Goal: Task Accomplishment & Management: Complete application form

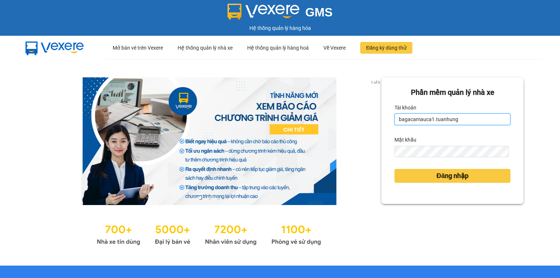
type input "bagacamauca2.tuanhung"
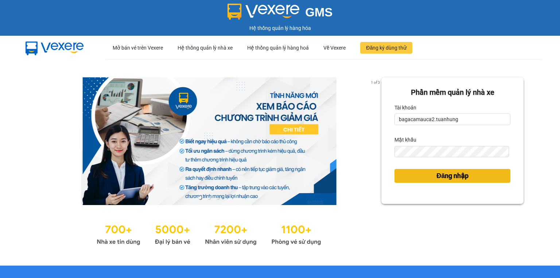
click at [444, 178] on span "Đăng nhập" at bounding box center [452, 176] width 32 height 10
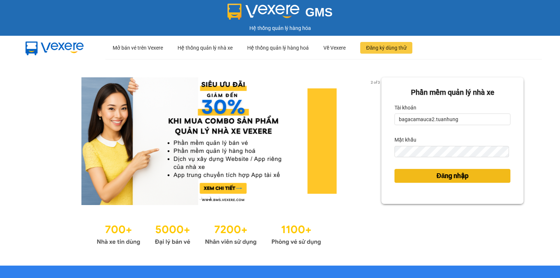
click at [439, 180] on span "Đăng nhập" at bounding box center [452, 176] width 32 height 10
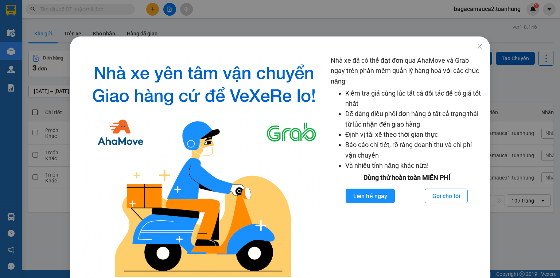
click at [272, 17] on div "Nhà xe đã có thể đặt đơn qua AhaMove và Grab ngay trên phần mềm quản lý hàng ho…" at bounding box center [280, 139] width 560 height 278
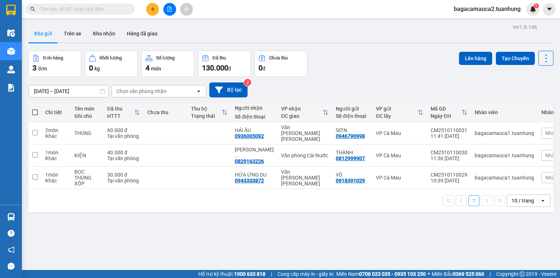
click at [93, 6] on input "text" at bounding box center [83, 9] width 86 height 8
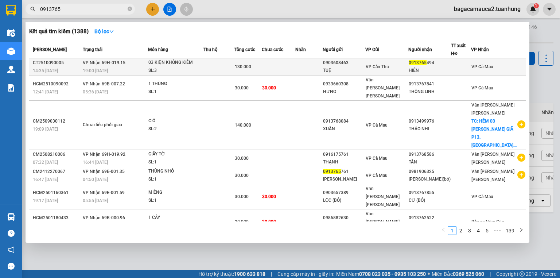
type input "0913765"
click at [196, 62] on div "03 KIỆN KHÔNG KIỂM" at bounding box center [175, 63] width 55 height 8
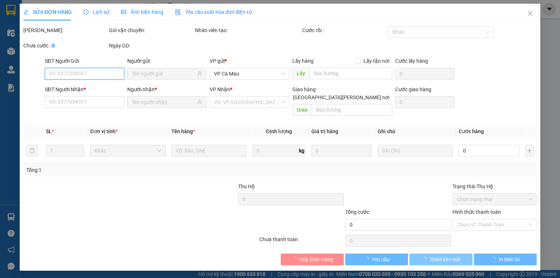
type input "0903608463"
type input "TUỆ"
type input "0913765494"
type input "HIỀN"
type input "130.000"
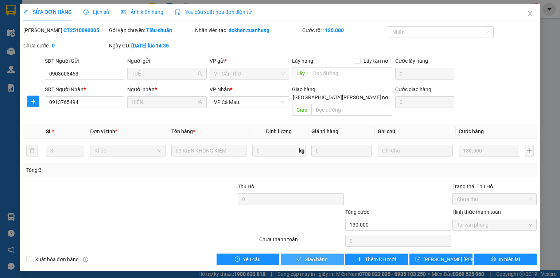
click at [322, 255] on span "Giao hàng" at bounding box center [315, 259] width 23 height 8
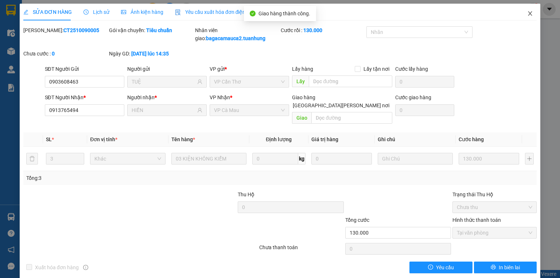
click at [524, 8] on span "Close" at bounding box center [530, 14] width 20 height 20
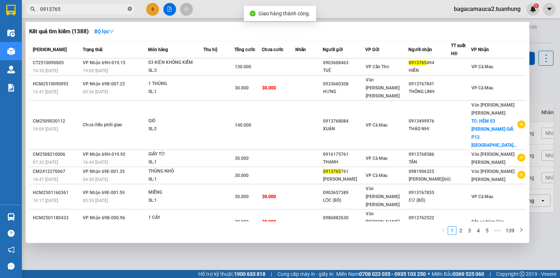
click at [130, 9] on icon "close-circle" at bounding box center [130, 9] width 4 height 4
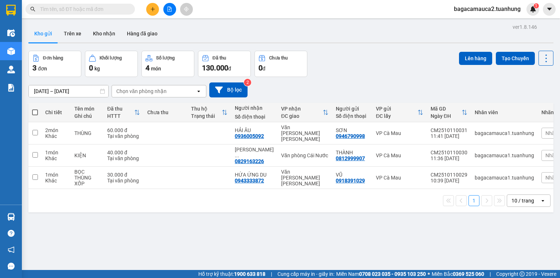
click at [98, 9] on input "text" at bounding box center [83, 9] width 86 height 8
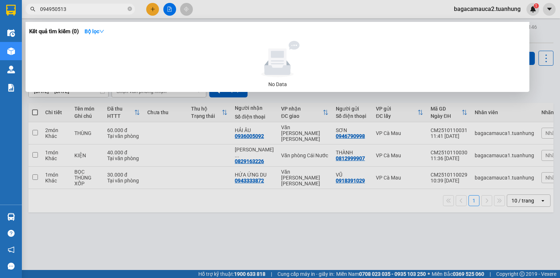
click at [57, 8] on input "094950513" at bounding box center [83, 9] width 86 height 8
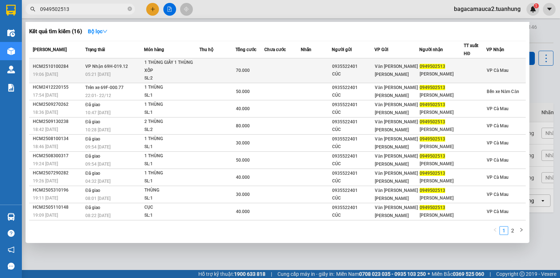
type input "0949502513"
click at [238, 79] on td "70.000" at bounding box center [249, 70] width 29 height 25
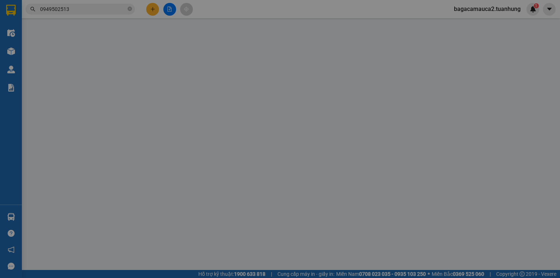
type input "0935522401"
type input "CÚC"
type input "0949502513"
type input "[PERSON_NAME]"
type input "70.000"
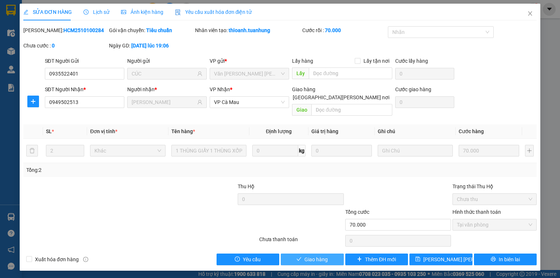
click at [308, 255] on span "Giao hàng" at bounding box center [315, 259] width 23 height 8
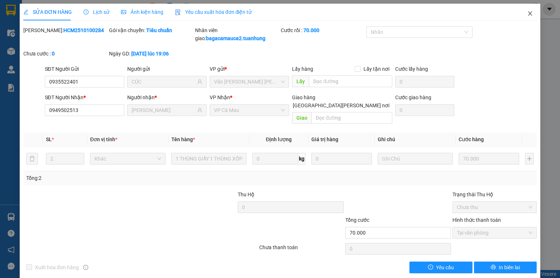
click at [530, 12] on span "Close" at bounding box center [530, 14] width 20 height 20
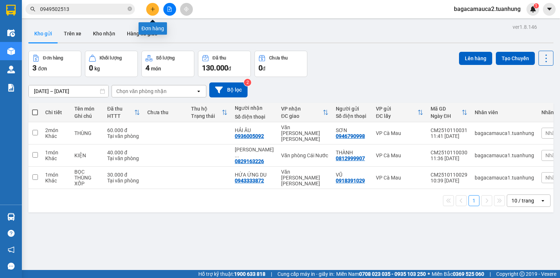
click at [151, 11] on icon "plus" at bounding box center [152, 9] width 5 height 5
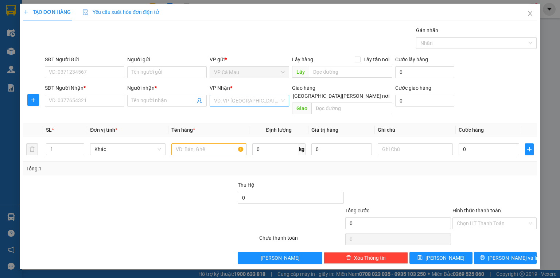
click at [254, 102] on input "search" at bounding box center [247, 100] width 66 height 11
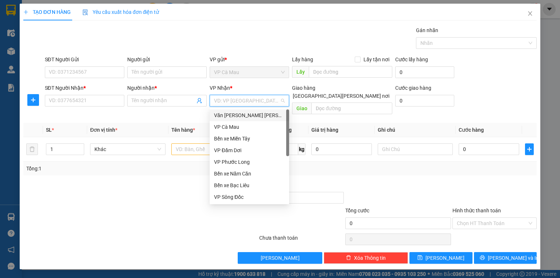
click at [256, 113] on div "Văn [PERSON_NAME] [PERSON_NAME]" at bounding box center [249, 115] width 71 height 8
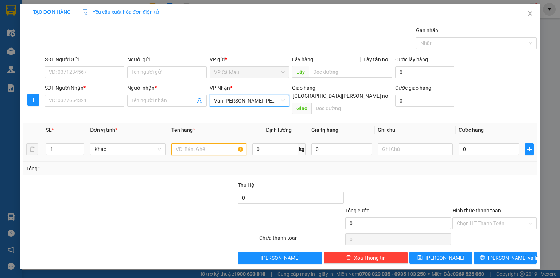
click at [211, 143] on input "text" at bounding box center [208, 149] width 75 height 12
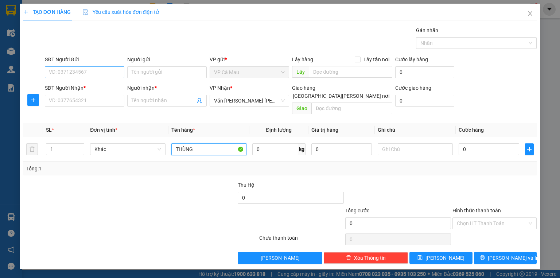
type input "THÙNG"
click at [61, 75] on input "SĐT Người Gửi" at bounding box center [84, 72] width 79 height 12
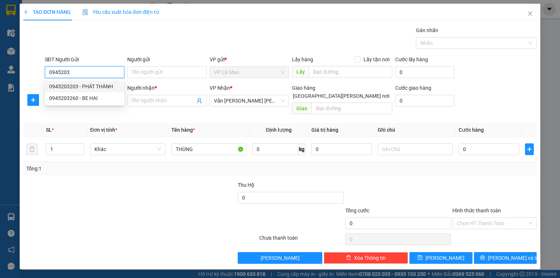
click at [76, 88] on div "0945203203 - PHÁT THÀNH" at bounding box center [84, 86] width 71 height 8
type input "0945203203"
type input "PHÁT THÀNH"
type input "0945203203"
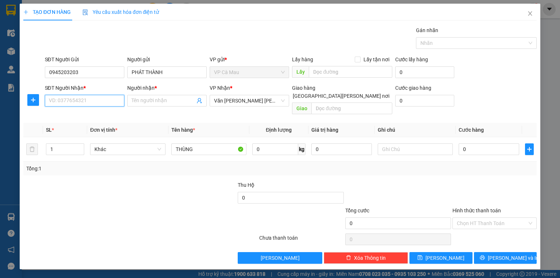
click at [80, 100] on input "SĐT Người Nhận *" at bounding box center [84, 101] width 79 height 12
click at [77, 113] on div "0772053984 - THUẬN" at bounding box center [84, 115] width 71 height 8
type input "0772053984"
type input "THUẬN"
type input "0772053984"
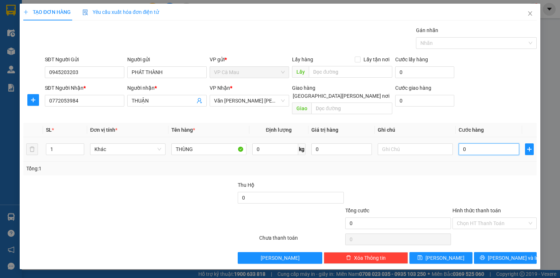
click at [495, 143] on input "0" at bounding box center [489, 149] width 61 height 12
type input "3"
type input "30"
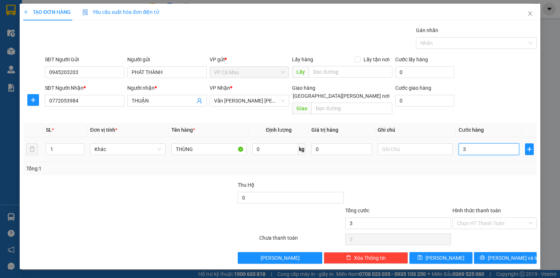
type input "30"
type input "30.000"
click at [512, 218] on input "Hình thức thanh toán" at bounding box center [492, 223] width 70 height 11
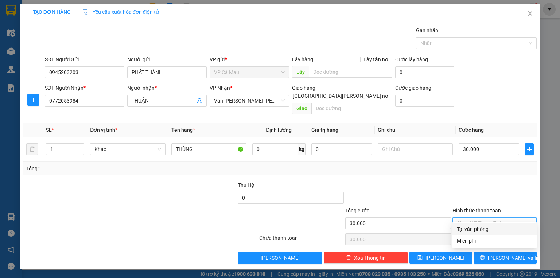
click at [509, 231] on div "Tại văn phòng" at bounding box center [494, 229] width 75 height 8
type input "0"
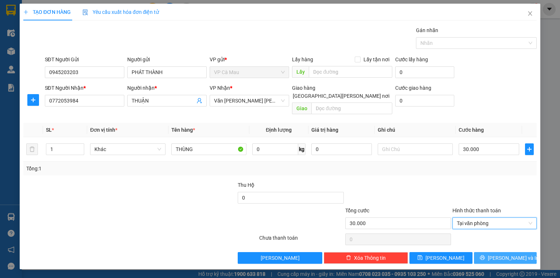
click at [507, 255] on button "[PERSON_NAME] và In" at bounding box center [505, 258] width 63 height 12
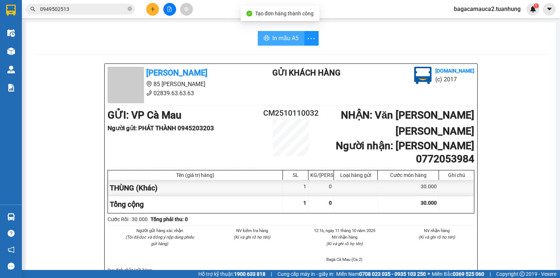
click at [278, 40] on span "In mẫu A5" at bounding box center [285, 38] width 26 height 9
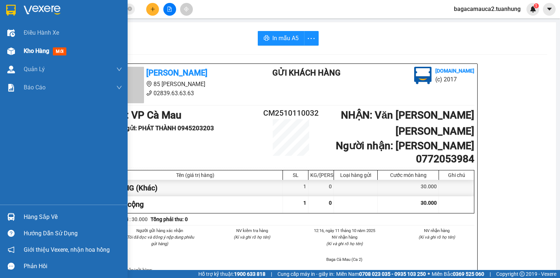
click at [21, 53] on div "Kho hàng mới" at bounding box center [64, 51] width 128 height 18
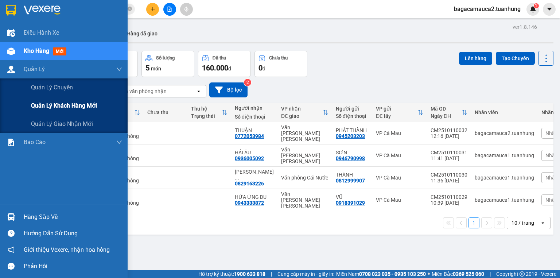
click at [60, 104] on span "Quản lý khách hàng mới" at bounding box center [64, 105] width 66 height 9
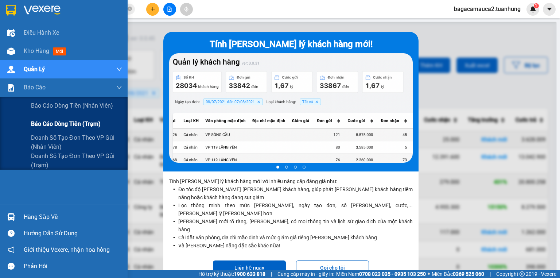
click at [54, 126] on span "Báo cáo dòng tiền (trạm)" at bounding box center [66, 123] width 70 height 9
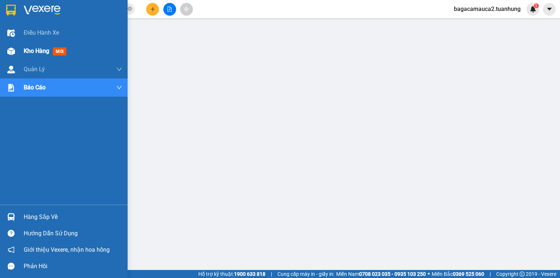
click at [16, 45] on div at bounding box center [11, 51] width 13 height 13
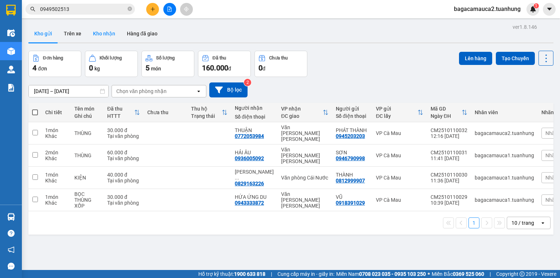
click at [105, 36] on button "Kho nhận" at bounding box center [104, 33] width 34 height 17
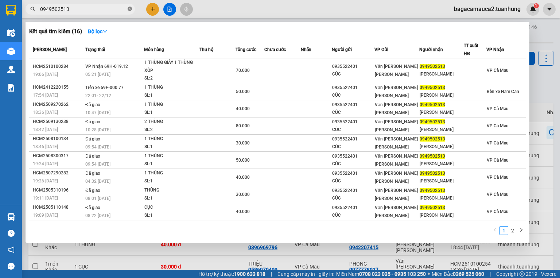
click at [131, 9] on icon "close-circle" at bounding box center [130, 9] width 4 height 4
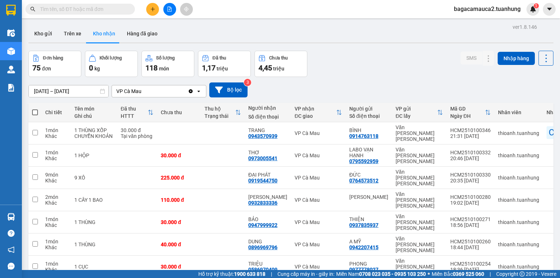
type input "2"
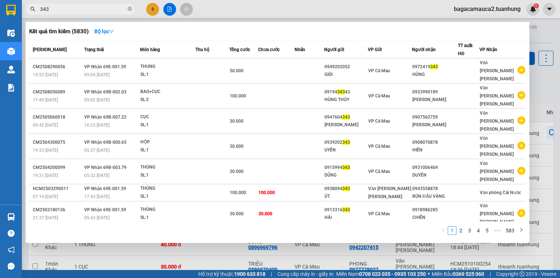
type input "343"
click at [132, 9] on span "343" at bounding box center [80, 9] width 109 height 11
click at [132, 9] on icon "close-circle" at bounding box center [130, 9] width 4 height 4
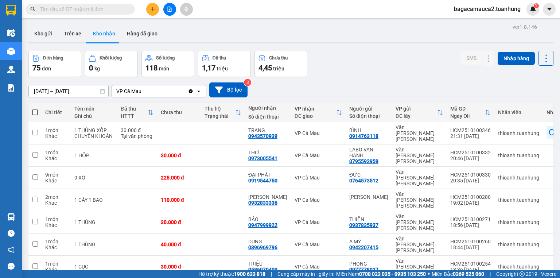
type input "7"
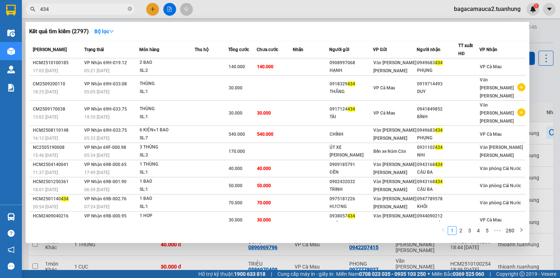
type input "434"
click at [471, 10] on div at bounding box center [280, 139] width 560 height 278
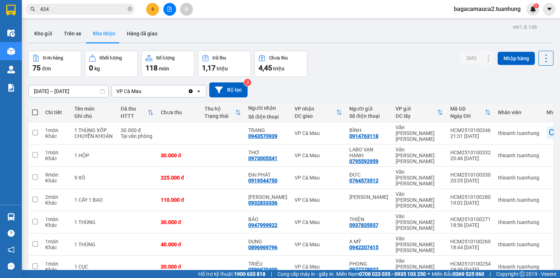
click at [469, 8] on span "bagacamauca2.tuanhung" at bounding box center [487, 8] width 78 height 9
click at [471, 25] on span "Đăng xuất" at bounding box center [491, 23] width 62 height 8
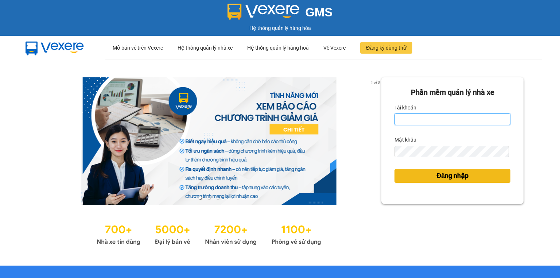
type input "bagacamauca2.tuanhung"
click at [453, 172] on span "Đăng nhập" at bounding box center [452, 176] width 32 height 10
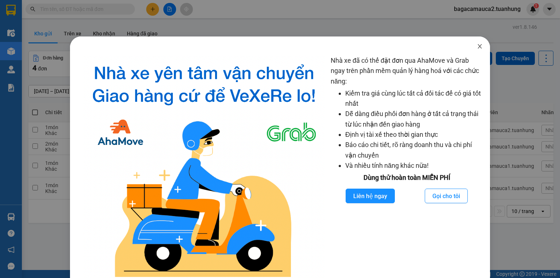
drag, startPoint x: 474, startPoint y: 47, endPoint x: 321, endPoint y: 44, distance: 152.8
click at [477, 47] on icon "close" at bounding box center [480, 46] width 6 height 6
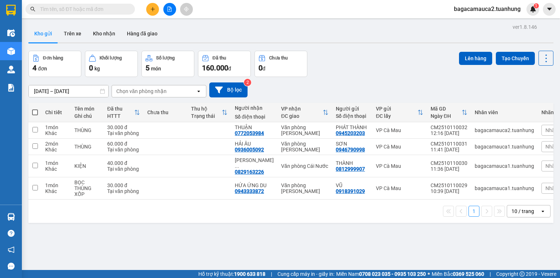
click at [107, 10] on input "text" at bounding box center [83, 9] width 86 height 8
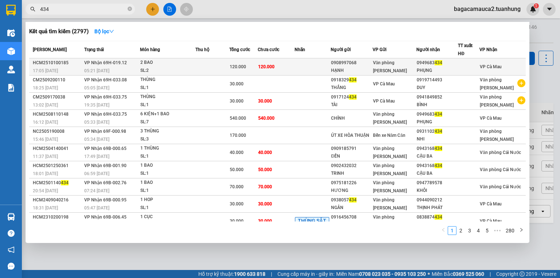
type input "434"
click at [323, 67] on td at bounding box center [313, 66] width 36 height 17
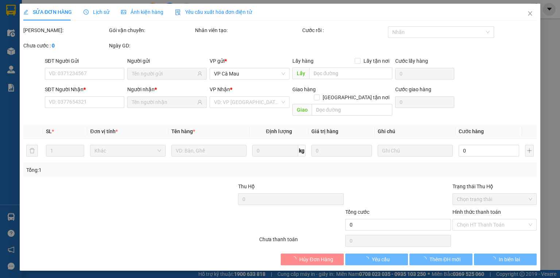
type input "0908997068"
type input "HẠNH"
type input "0949683434"
type input "PHỤNG"
type input "120.000"
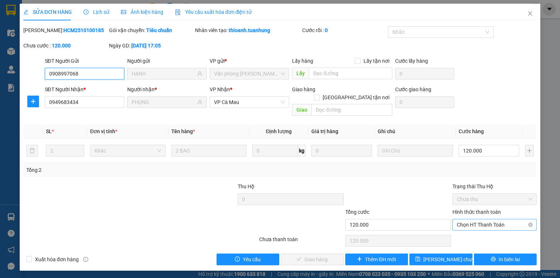
click at [463, 219] on span "Chọn HT Thanh Toán" at bounding box center [494, 224] width 75 height 11
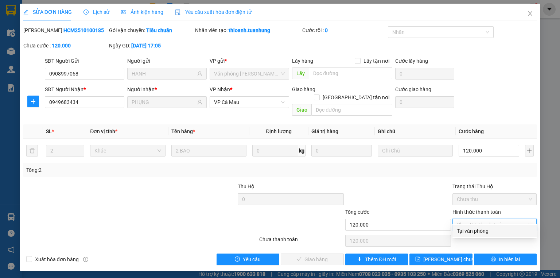
click at [462, 233] on div "Tại văn phòng" at bounding box center [494, 231] width 75 height 8
type input "0"
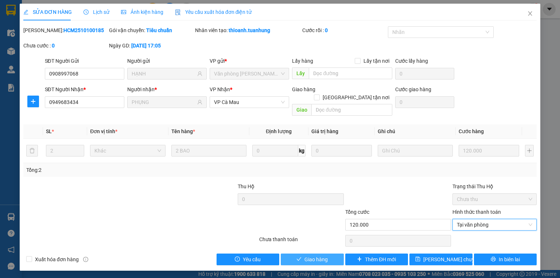
click at [318, 255] on span "Giao hàng" at bounding box center [315, 259] width 23 height 8
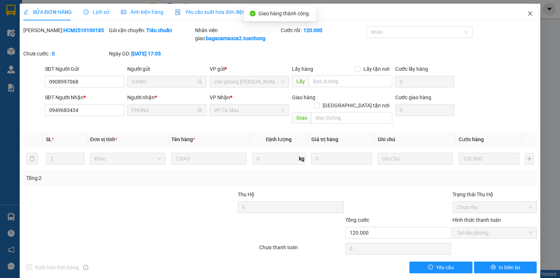
click at [530, 15] on span "Close" at bounding box center [530, 14] width 20 height 20
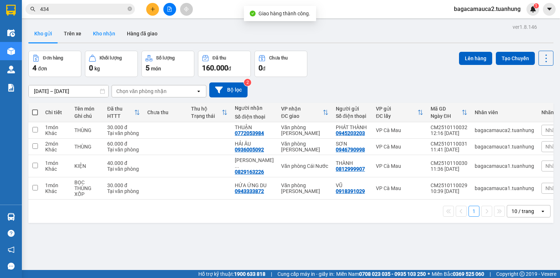
click at [101, 29] on button "Kho nhận" at bounding box center [104, 33] width 34 height 17
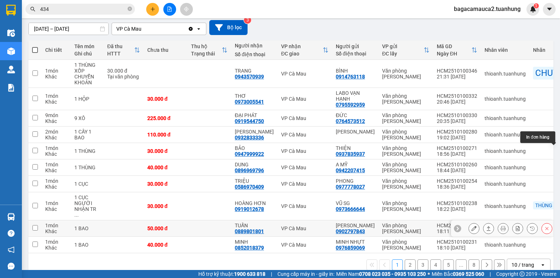
scroll to position [71, 0]
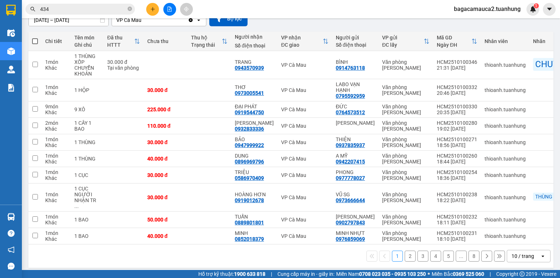
click at [409, 254] on button "2" at bounding box center [410, 255] width 11 height 11
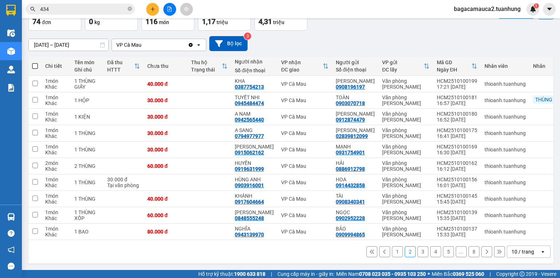
scroll to position [48, 0]
click at [418, 251] on button "3" at bounding box center [422, 251] width 11 height 11
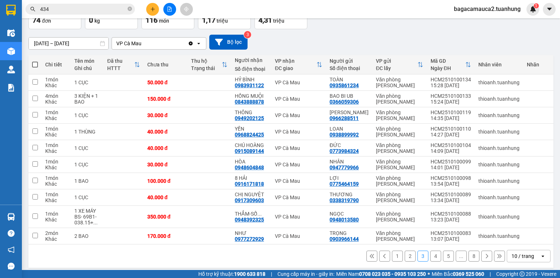
drag, startPoint x: 482, startPoint y: 256, endPoint x: 479, endPoint y: 253, distance: 3.9
click at [481, 253] on button at bounding box center [486, 255] width 11 height 11
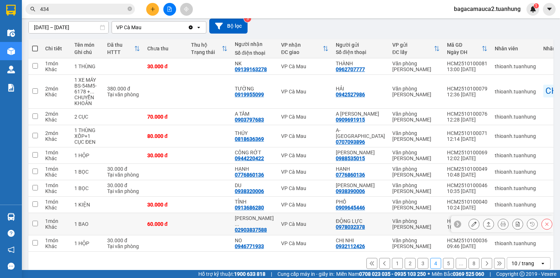
scroll to position [71, 0]
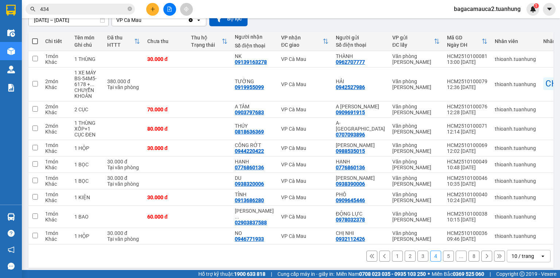
click at [486, 252] on button at bounding box center [486, 255] width 11 height 11
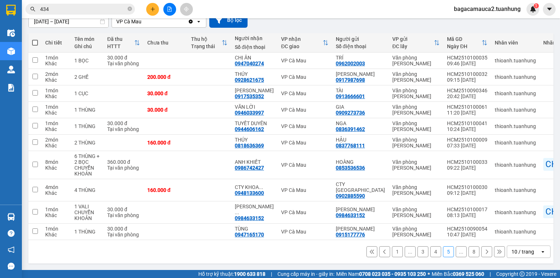
click at [485, 249] on button at bounding box center [486, 251] width 11 height 11
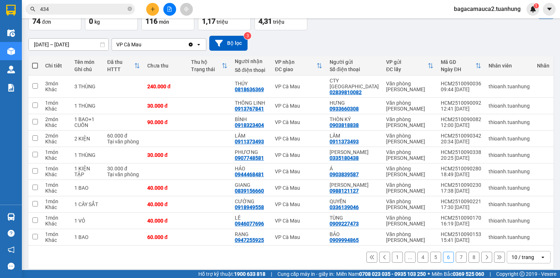
scroll to position [48, 0]
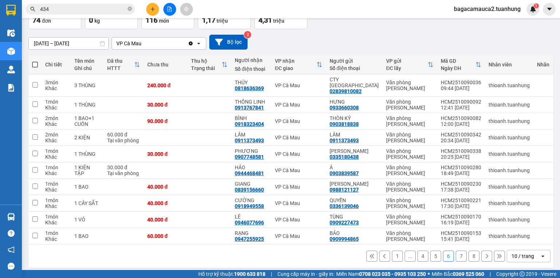
click at [484, 253] on icon at bounding box center [486, 255] width 5 height 5
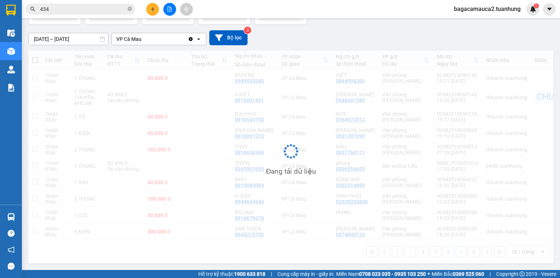
scroll to position [54, 0]
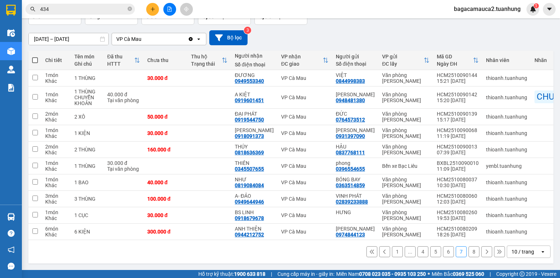
click at [484, 252] on icon at bounding box center [486, 251] width 5 height 5
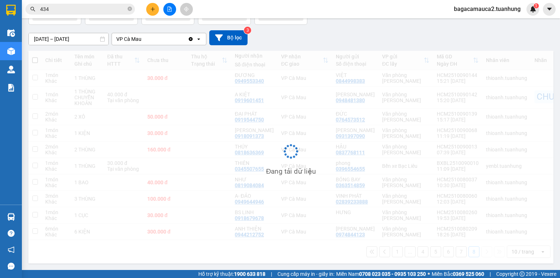
scroll to position [34, 0]
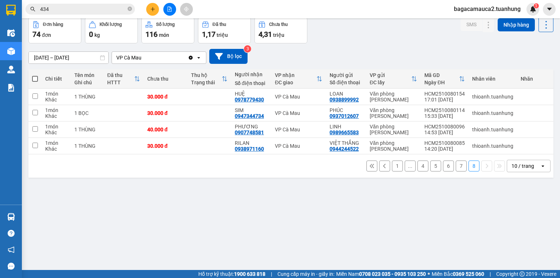
click at [369, 167] on icon at bounding box center [371, 165] width 5 height 5
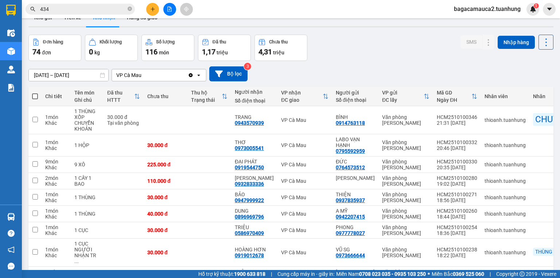
scroll to position [0, 0]
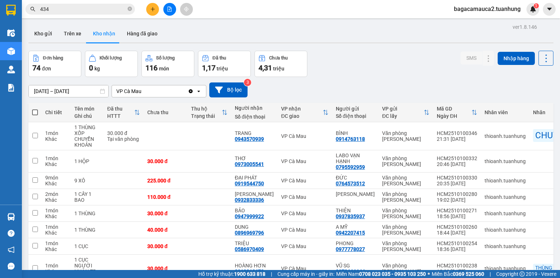
click at [36, 89] on input "[DATE] – [DATE]" at bounding box center [68, 91] width 79 height 12
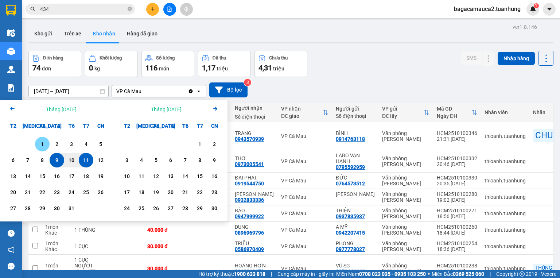
click at [44, 143] on div "1" at bounding box center [42, 144] width 10 height 9
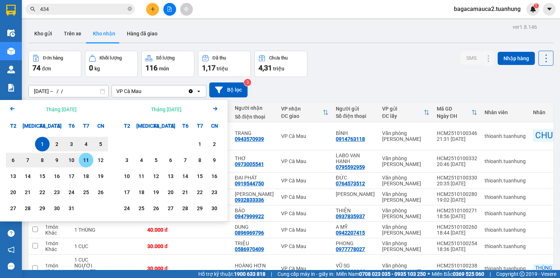
click at [89, 159] on div "11" at bounding box center [86, 160] width 10 height 9
type input "01/10/2025 – 11/10/2025"
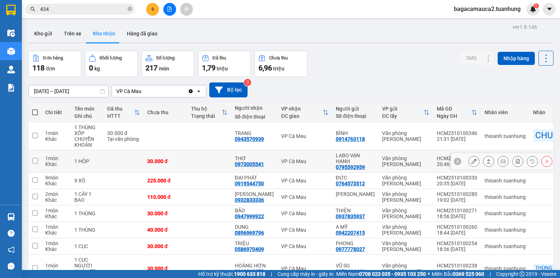
scroll to position [71, 0]
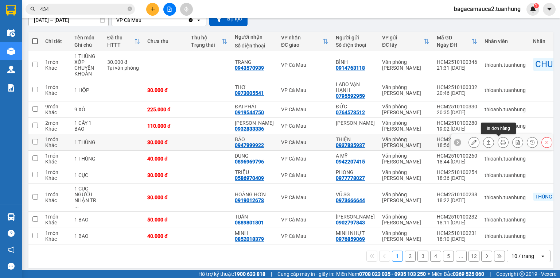
click at [500, 141] on icon at bounding box center [502, 142] width 5 height 5
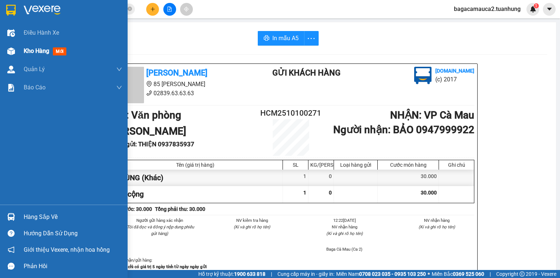
click at [11, 48] on img at bounding box center [11, 51] width 8 height 8
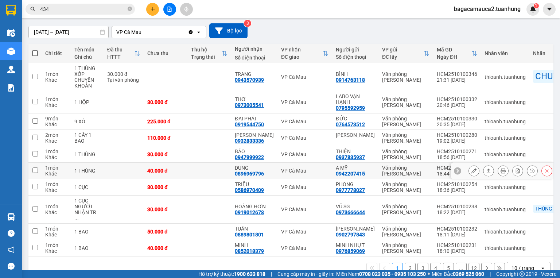
scroll to position [71, 0]
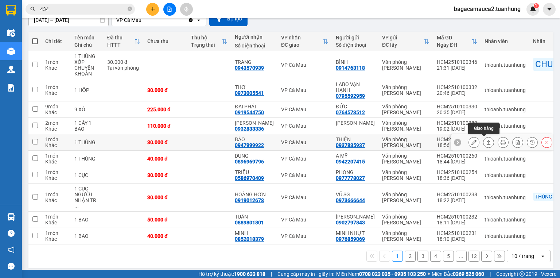
click at [486, 140] on icon at bounding box center [488, 142] width 5 height 5
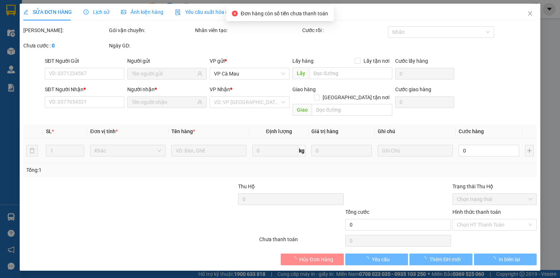
type input "0937835937"
type input "THIỆN"
type input "0947999922"
type input "BẢO"
type input "30.000"
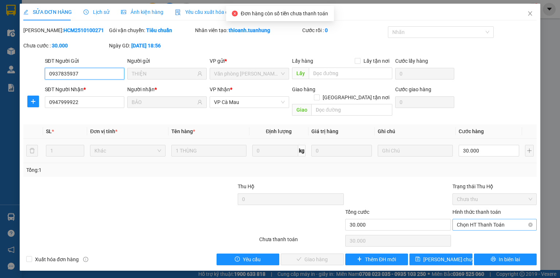
click at [487, 219] on span "Chọn HT Thanh Toán" at bounding box center [494, 224] width 75 height 11
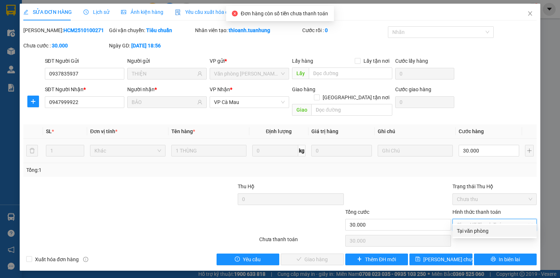
click at [486, 230] on div "Tại văn phòng" at bounding box center [494, 231] width 75 height 8
type input "0"
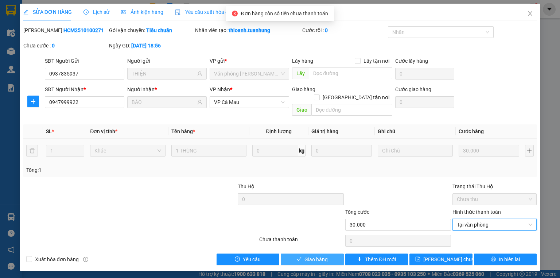
drag, startPoint x: 321, startPoint y: 249, endPoint x: 323, endPoint y: 245, distance: 4.9
click at [320, 255] on span "Giao hàng" at bounding box center [315, 259] width 23 height 8
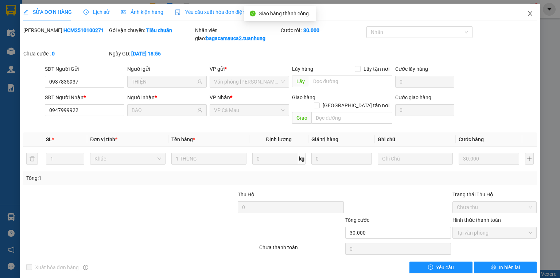
click at [528, 13] on icon "close" at bounding box center [530, 13] width 4 height 4
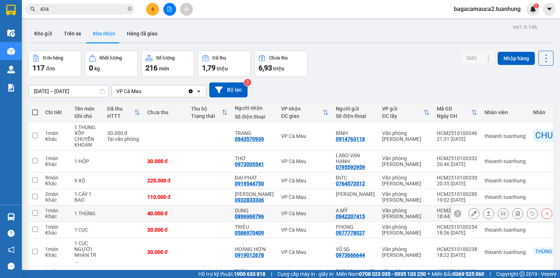
scroll to position [71, 0]
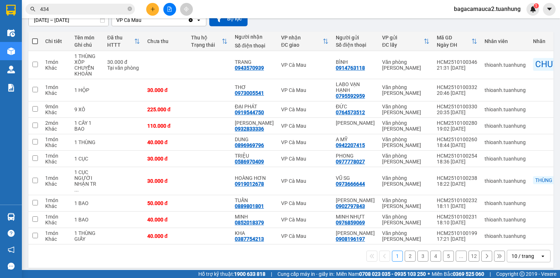
click at [484, 253] on icon at bounding box center [486, 255] width 5 height 5
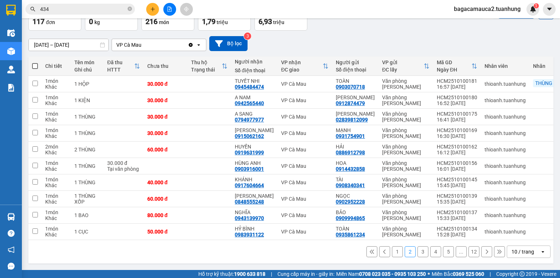
scroll to position [48, 0]
click at [486, 230] on icon at bounding box center [488, 231] width 5 height 5
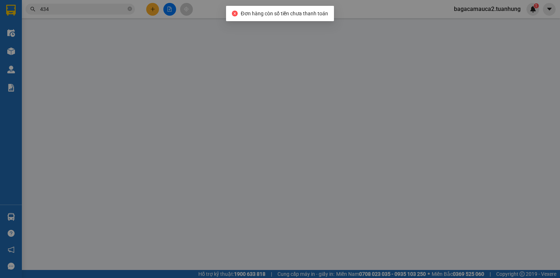
type input "0935861234"
type input "TOÀN"
type input "0983931122"
type input "HỶ BÌNH"
type input "50.000"
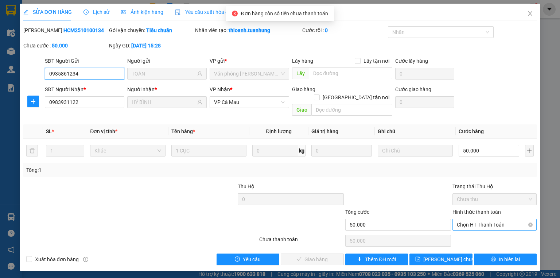
click at [464, 219] on span "Chọn HT Thanh Toán" at bounding box center [494, 224] width 75 height 11
click at [465, 223] on div "Total Paid Fee 0 Total UnPaid Fee 50.000 Cash Collection Total Fee Mã ĐH: HCM25…" at bounding box center [279, 145] width 513 height 239
click at [469, 219] on span "Chọn HT Thanh Toán" at bounding box center [494, 224] width 75 height 11
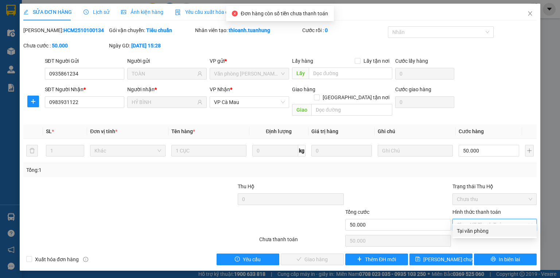
click at [470, 227] on div "Tại văn phòng" at bounding box center [494, 231] width 75 height 8
type input "0"
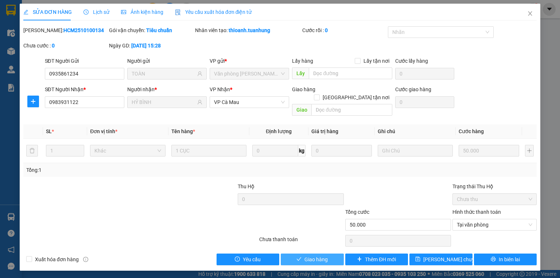
click at [326, 253] on button "Giao hàng" at bounding box center [312, 259] width 63 height 12
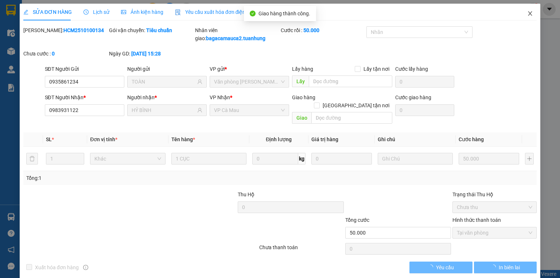
click at [529, 12] on span "Close" at bounding box center [530, 14] width 20 height 20
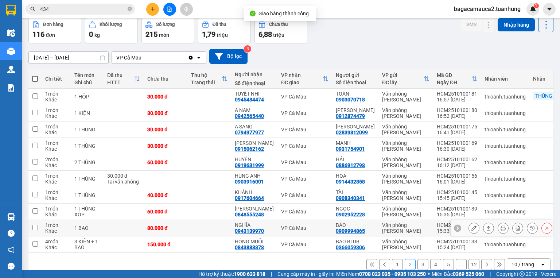
scroll to position [48, 0]
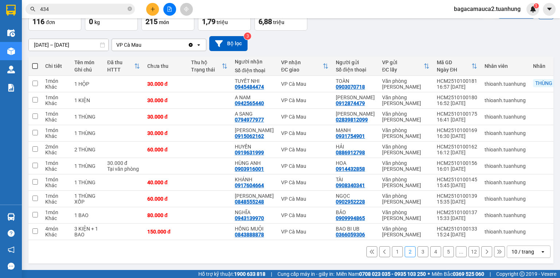
click at [484, 250] on icon at bounding box center [486, 251] width 5 height 5
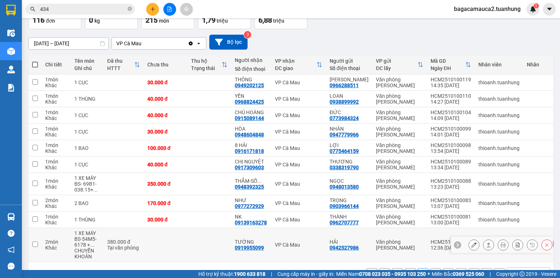
scroll to position [71, 0]
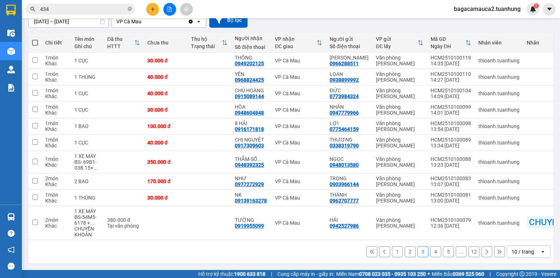
click at [484, 251] on icon at bounding box center [486, 251] width 5 height 5
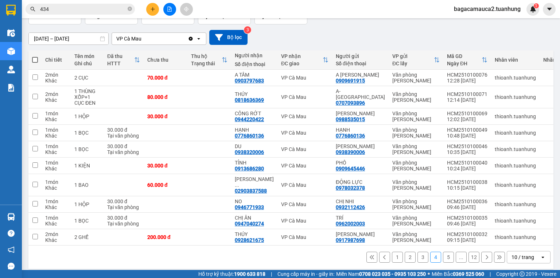
scroll to position [54, 0]
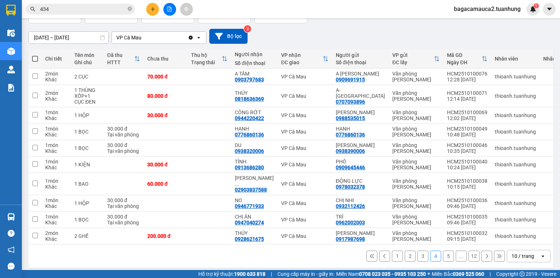
click at [484, 253] on icon at bounding box center [486, 255] width 5 height 5
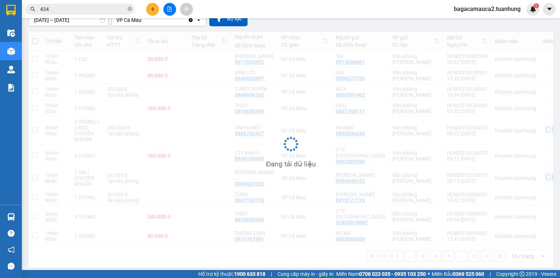
scroll to position [71, 0]
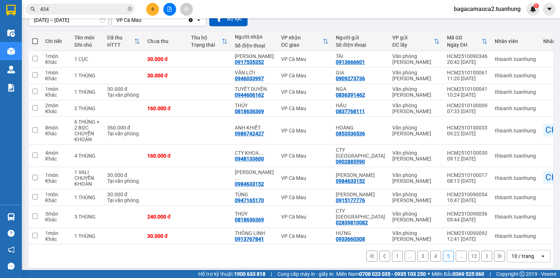
click at [369, 253] on icon at bounding box center [371, 255] width 5 height 5
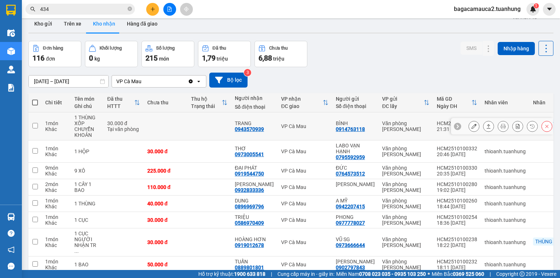
scroll to position [0, 0]
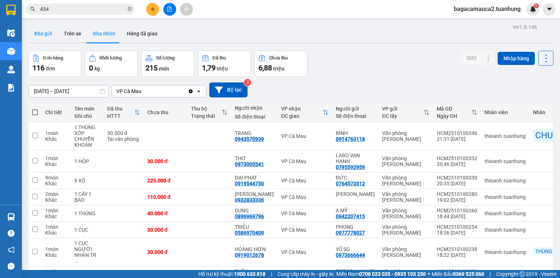
click at [42, 33] on button "Kho gửi" at bounding box center [43, 33] width 30 height 17
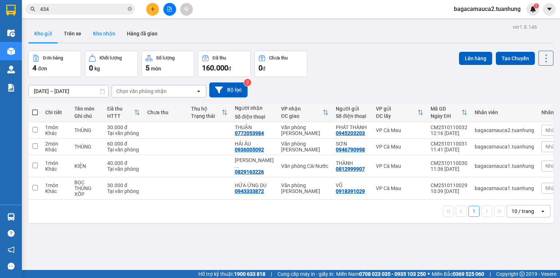
click at [107, 35] on button "Kho nhận" at bounding box center [104, 33] width 34 height 17
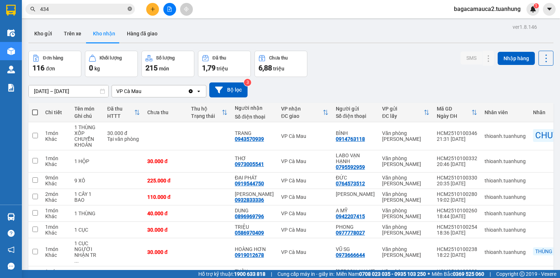
click at [130, 7] on icon "close-circle" at bounding box center [130, 9] width 4 height 4
click at [102, 9] on input "text" at bounding box center [83, 9] width 86 height 8
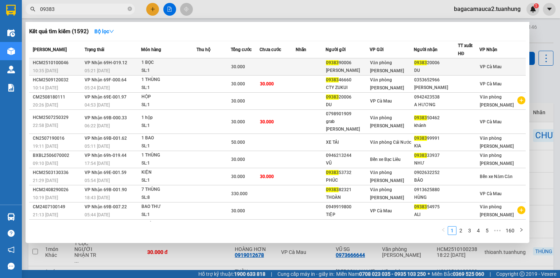
type input "09383"
click at [231, 67] on td at bounding box center [213, 66] width 35 height 17
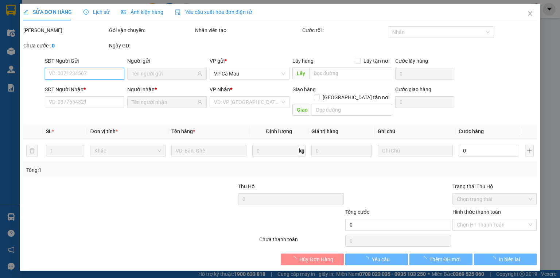
type input "0938390006"
type input "NGỌC ANH"
type input "0938320006"
type input "DU"
type input "30.000"
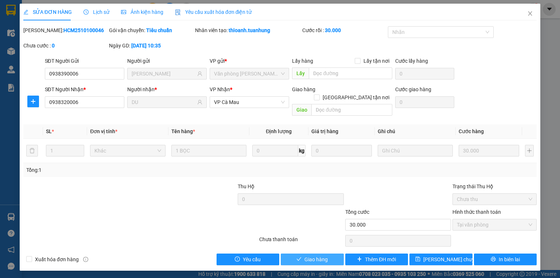
drag, startPoint x: 302, startPoint y: 253, endPoint x: 377, endPoint y: 206, distance: 88.3
click at [302, 253] on button "Giao hàng" at bounding box center [312, 259] width 63 height 12
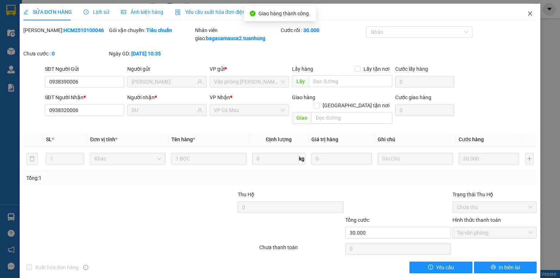
click at [529, 15] on icon "close" at bounding box center [530, 14] width 6 height 6
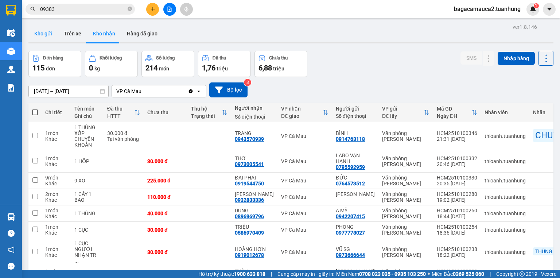
click at [56, 33] on button "Kho gửi" at bounding box center [43, 33] width 30 height 17
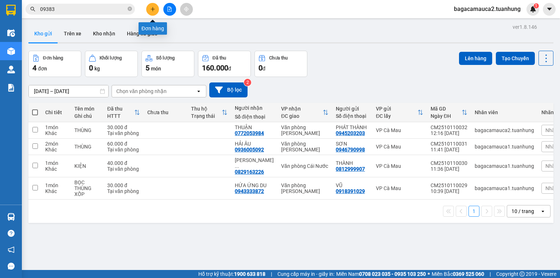
click at [152, 13] on button at bounding box center [152, 9] width 13 height 13
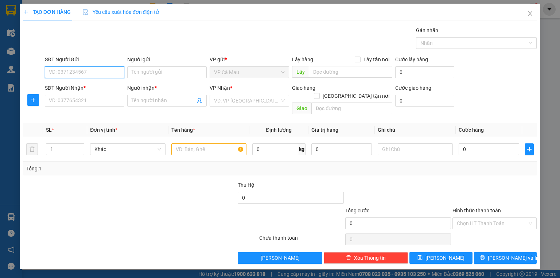
click at [62, 70] on input "SĐT Người Gửi" at bounding box center [84, 72] width 79 height 12
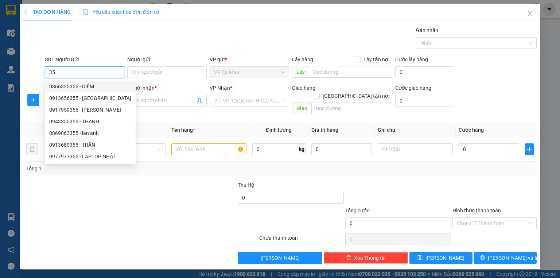
type input "3"
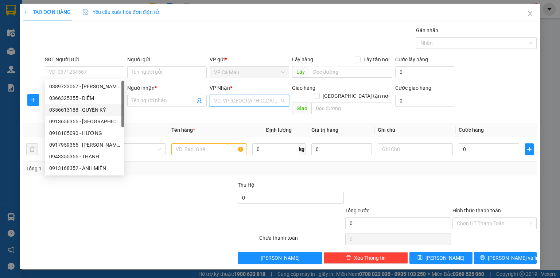
click at [246, 101] on input "search" at bounding box center [247, 100] width 66 height 11
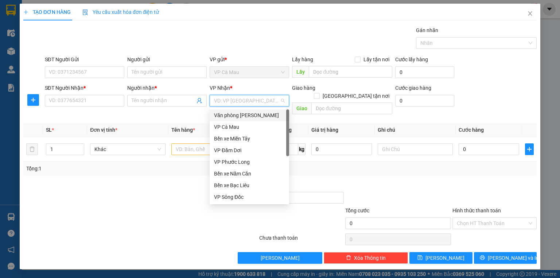
click at [248, 117] on div "Văn [PERSON_NAME] [PERSON_NAME]" at bounding box center [249, 115] width 71 height 8
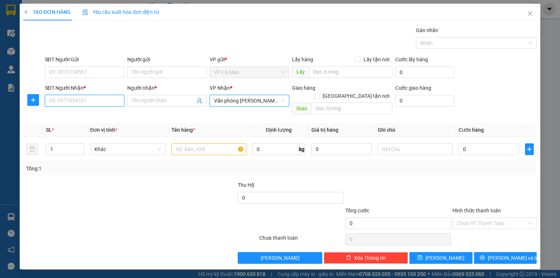
click at [87, 104] on input "SĐT Người Nhận *" at bounding box center [84, 101] width 79 height 12
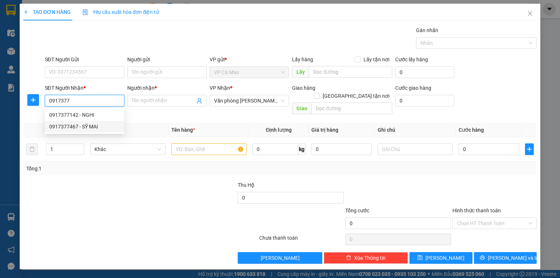
click at [87, 128] on div "0917377467 - SỸ MAI" at bounding box center [84, 126] width 71 height 8
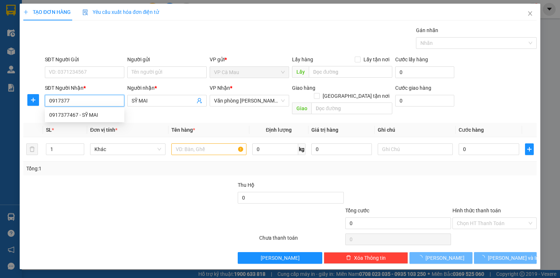
type input "0917377467"
type input "SỸ MAI"
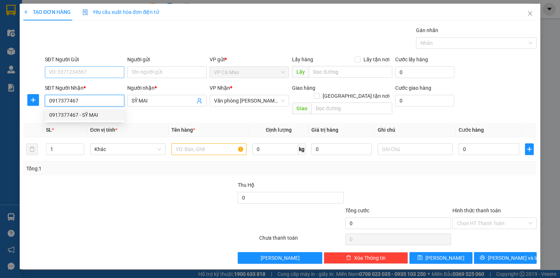
type input "0917377467"
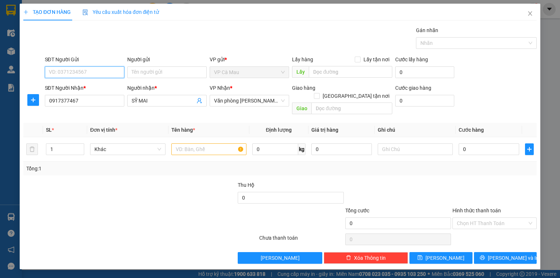
click at [79, 71] on input "SĐT Người Gửi" at bounding box center [84, 72] width 79 height 12
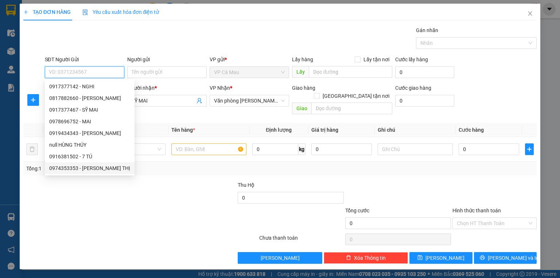
click at [104, 168] on div "0974353353 - THÚY SIÊU THỊ" at bounding box center [89, 168] width 81 height 8
type input "0974353353"
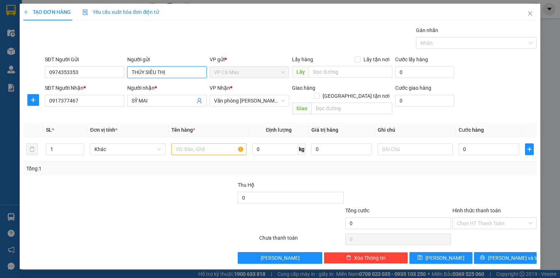
click at [167, 71] on input "THÚY SIÊU THỊ" at bounding box center [166, 72] width 79 height 12
type input "THÚY ST"
click at [199, 143] on input "text" at bounding box center [208, 149] width 75 height 12
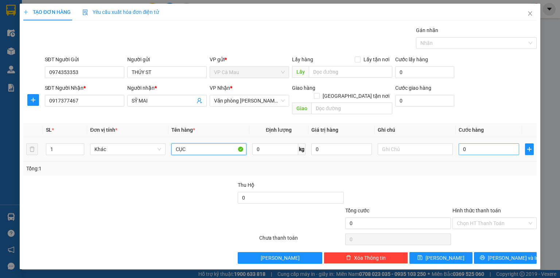
type input "CỤC"
drag, startPoint x: 483, startPoint y: 144, endPoint x: 327, endPoint y: 175, distance: 159.1
click at [482, 144] on input "0" at bounding box center [489, 149] width 61 height 12
click at [475, 143] on input "0" at bounding box center [489, 149] width 61 height 12
type input "04"
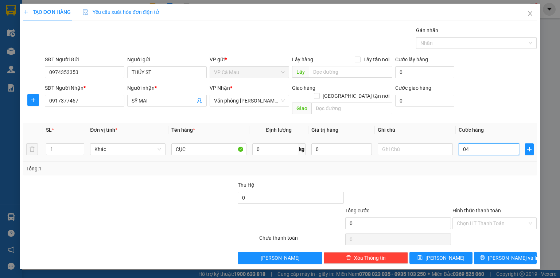
type input "4"
type input "040"
type input "40"
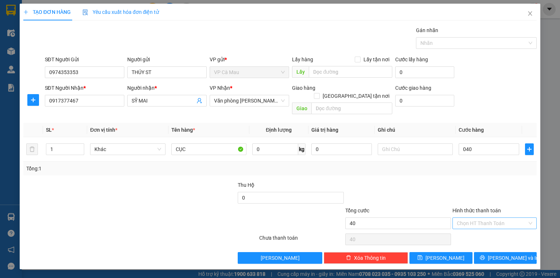
type input "40.000"
drag, startPoint x: 497, startPoint y: 215, endPoint x: 496, endPoint y: 219, distance: 4.1
click at [496, 218] on input "Hình thức thanh toán" at bounding box center [492, 223] width 70 height 11
click at [498, 229] on div "Tại văn phòng" at bounding box center [494, 229] width 75 height 8
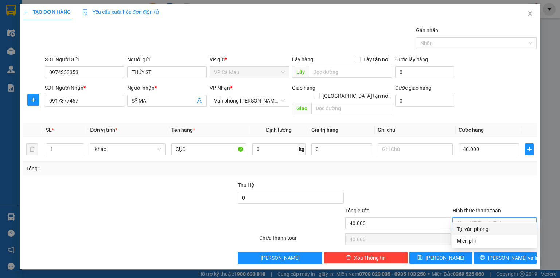
type input "0"
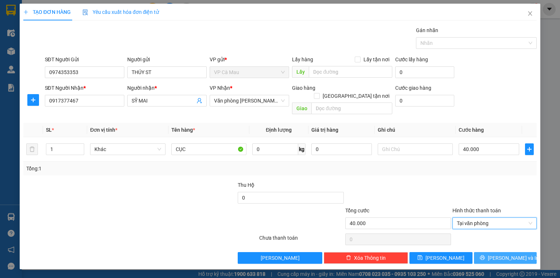
click at [497, 252] on button "[PERSON_NAME] và In" at bounding box center [505, 258] width 63 height 12
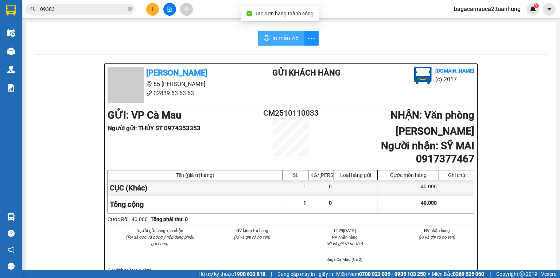
click at [284, 36] on span "In mẫu A5" at bounding box center [285, 38] width 26 height 9
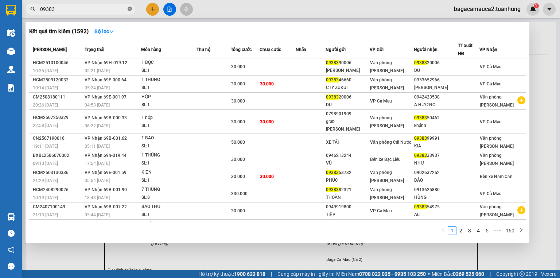
click at [131, 9] on icon "close-circle" at bounding box center [130, 9] width 4 height 4
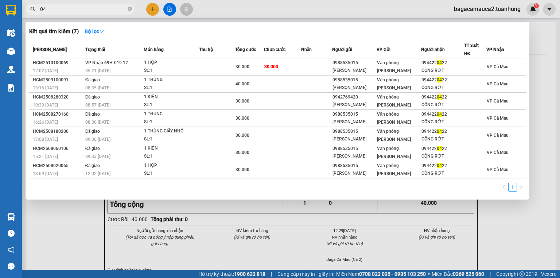
type input "0"
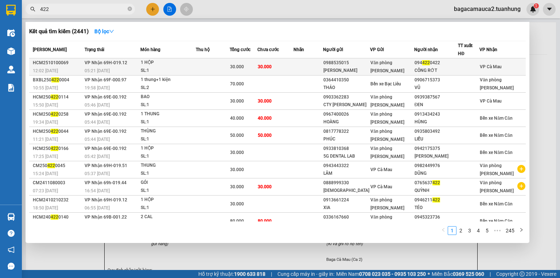
type input "422"
click at [276, 62] on td "30.000" at bounding box center [275, 66] width 36 height 17
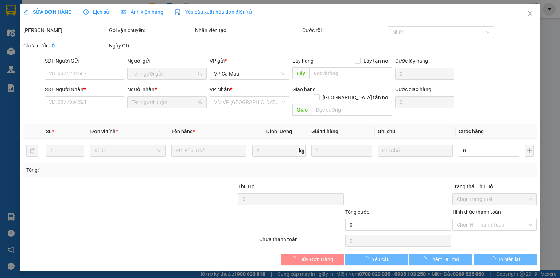
type input "0988535015"
type input "THANH HIỂN"
type input "0944220422"
type input "CÔNG RỚT"
type input "30.000"
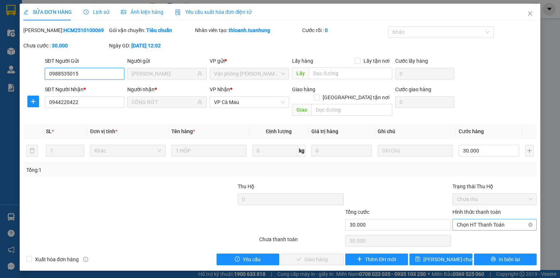
click at [469, 221] on span "Chọn HT Thanh Toán" at bounding box center [494, 224] width 75 height 11
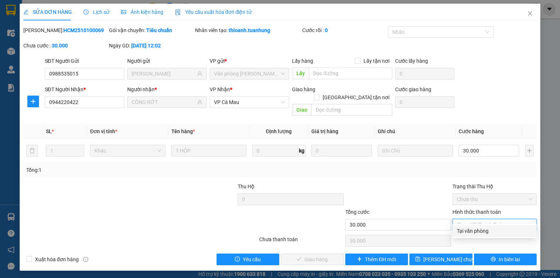
click at [469, 229] on div "Tại văn phòng" at bounding box center [494, 231] width 75 height 8
type input "0"
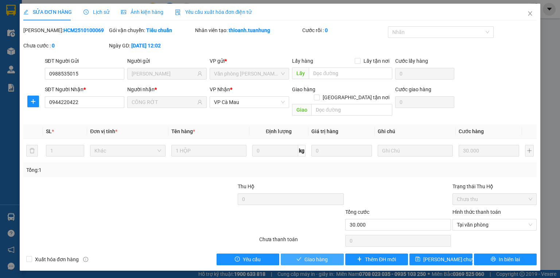
click at [309, 255] on span "Giao hàng" at bounding box center [315, 259] width 23 height 8
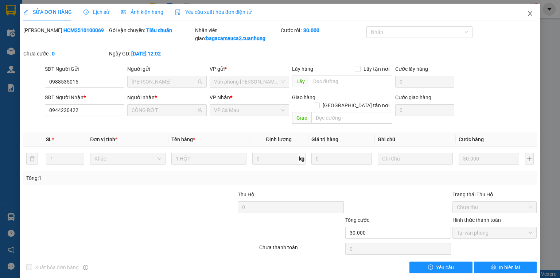
click at [529, 16] on icon "close" at bounding box center [530, 14] width 6 height 6
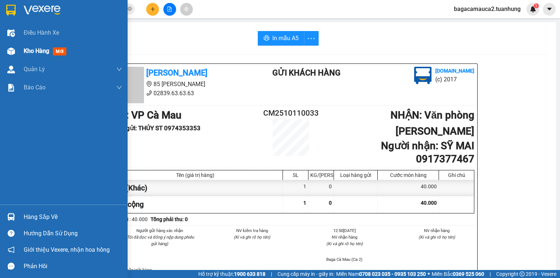
click at [13, 51] on img at bounding box center [11, 51] width 8 height 8
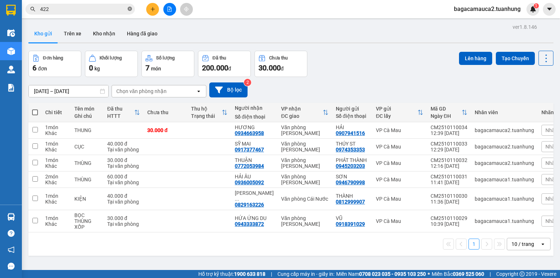
click at [131, 8] on icon "close-circle" at bounding box center [130, 9] width 4 height 4
drag, startPoint x: 104, startPoint y: 38, endPoint x: 103, endPoint y: 43, distance: 5.5
click at [103, 43] on div "Kho gửi Trên xe Kho nhận Hàng đã giao" at bounding box center [290, 34] width 525 height 19
click at [195, 219] on td at bounding box center [209, 221] width 44 height 22
checkbox input "true"
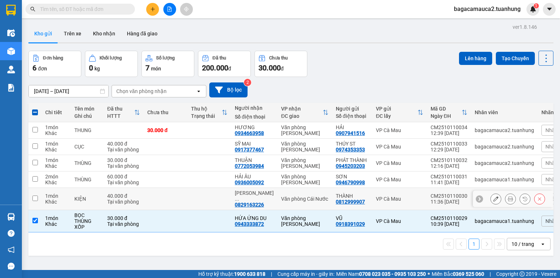
click at [192, 194] on td at bounding box center [209, 199] width 44 height 22
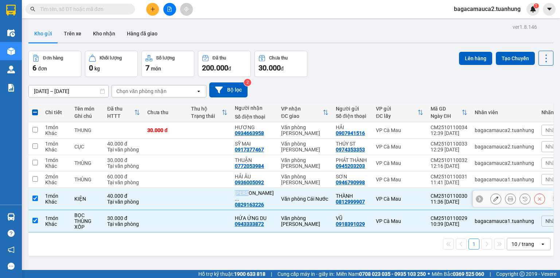
click at [192, 194] on td at bounding box center [209, 199] width 44 height 22
checkbox input "false"
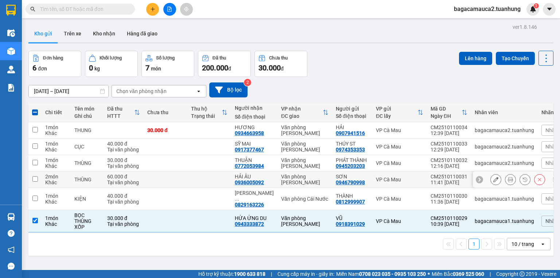
click at [195, 180] on td at bounding box center [209, 179] width 44 height 16
checkbox input "true"
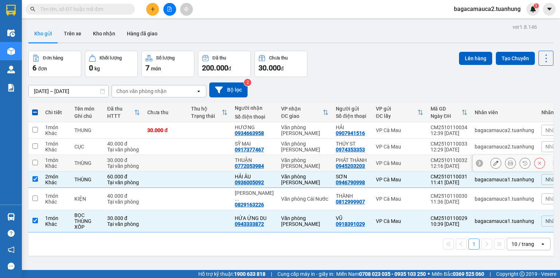
click at [190, 163] on td at bounding box center [209, 163] width 44 height 16
checkbox input "true"
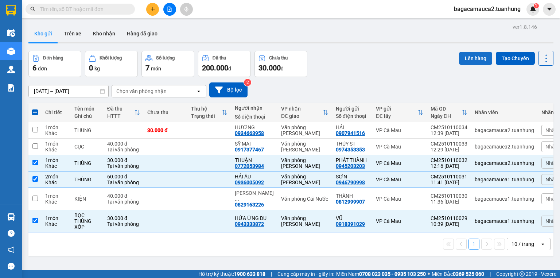
click at [464, 63] on button "Lên hàng" at bounding box center [475, 58] width 33 height 13
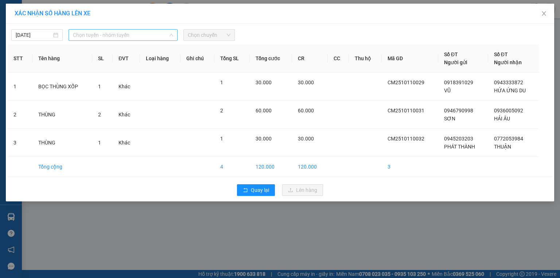
click at [131, 36] on span "Chọn tuyến - nhóm tuyến" at bounding box center [123, 35] width 100 height 11
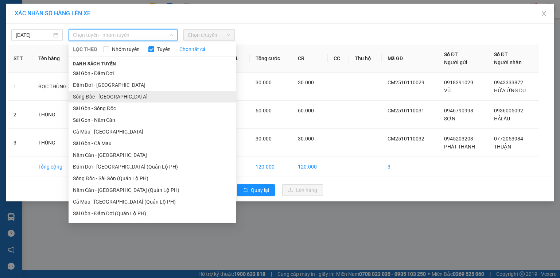
click at [109, 95] on li "Sông Đốc - Sài Gòn" at bounding box center [153, 97] width 168 height 12
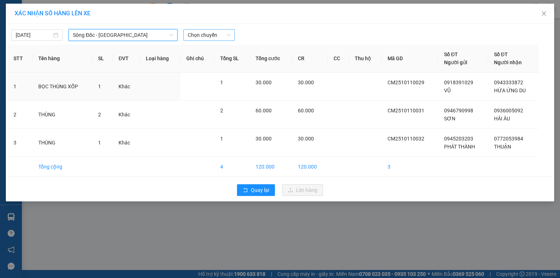
click at [216, 37] on span "Chọn chuyến" at bounding box center [209, 35] width 43 height 11
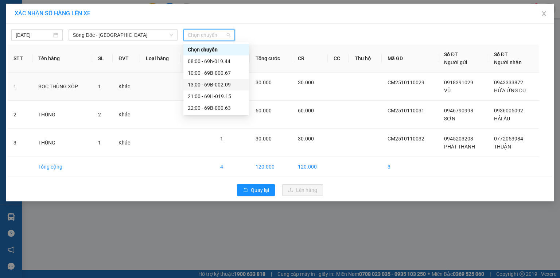
click at [223, 83] on div "13:00 - 69B-002.09" at bounding box center [216, 85] width 57 height 8
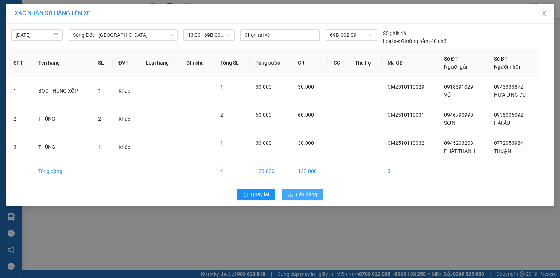
click at [301, 194] on span "Lên hàng" at bounding box center [306, 194] width 21 height 8
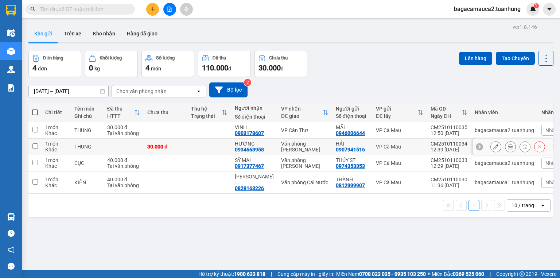
click at [169, 144] on div "30.000 đ" at bounding box center [165, 147] width 36 height 6
checkbox input "true"
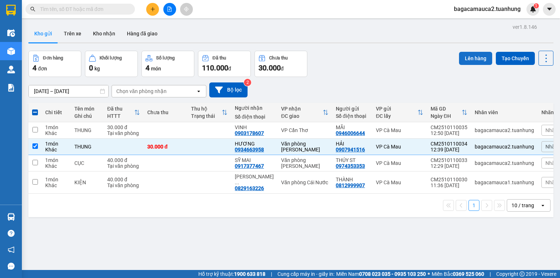
click at [483, 59] on button "Lên hàng" at bounding box center [475, 58] width 33 height 13
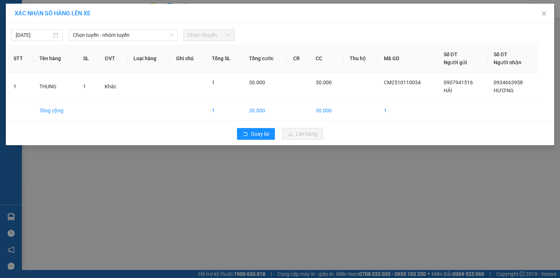
click at [136, 26] on div "11/10/2025 Chọn tuyến - nhóm tuyến Chọn chuyến" at bounding box center [280, 33] width 545 height 15
click at [136, 32] on span "Chọn tuyến - nhóm tuyến" at bounding box center [123, 35] width 100 height 11
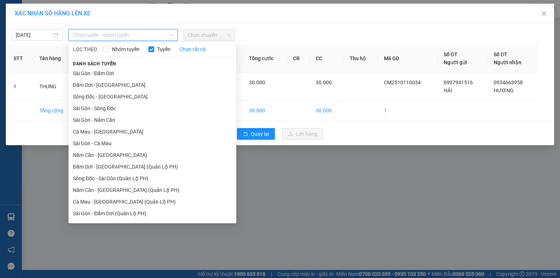
drag, startPoint x: 130, startPoint y: 100, endPoint x: 182, endPoint y: 55, distance: 69.5
click at [130, 100] on li "Sông Đốc - Sài Gòn" at bounding box center [153, 97] width 168 height 12
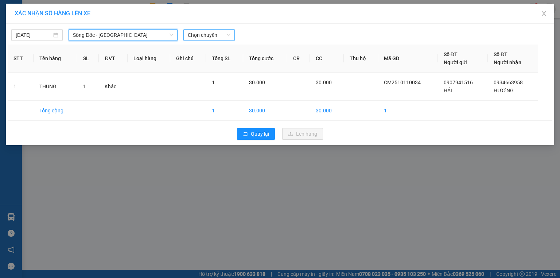
click at [202, 38] on span "Chọn chuyến" at bounding box center [209, 35] width 43 height 11
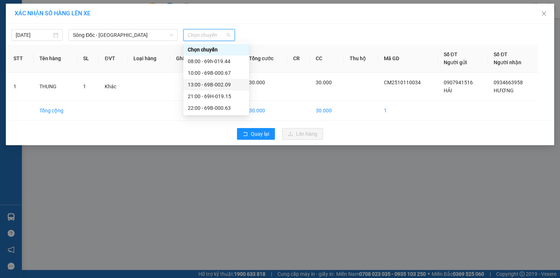
click at [207, 82] on div "13:00 - 69B-002.09" at bounding box center [216, 85] width 57 height 8
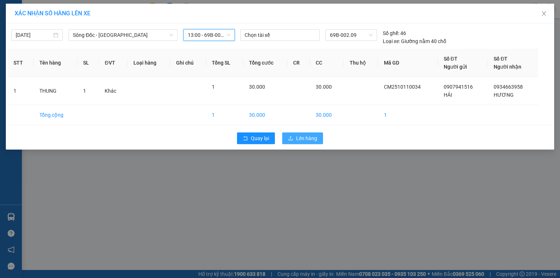
click at [288, 137] on button "Lên hàng" at bounding box center [302, 138] width 41 height 12
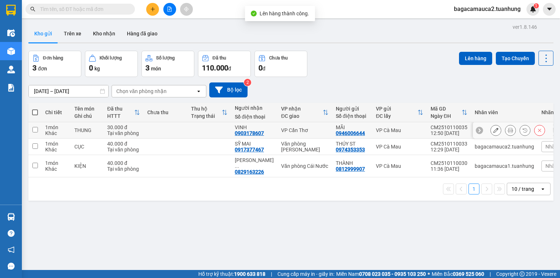
click at [159, 130] on td at bounding box center [166, 130] width 44 height 16
checkbox input "true"
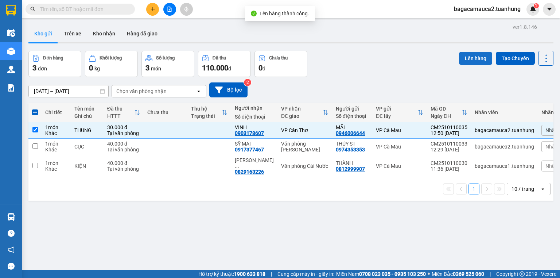
click at [478, 58] on button "Lên hàng" at bounding box center [475, 58] width 33 height 13
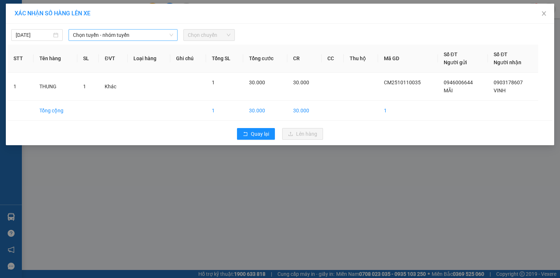
click at [135, 32] on span "Chọn tuyến - nhóm tuyến" at bounding box center [123, 35] width 100 height 11
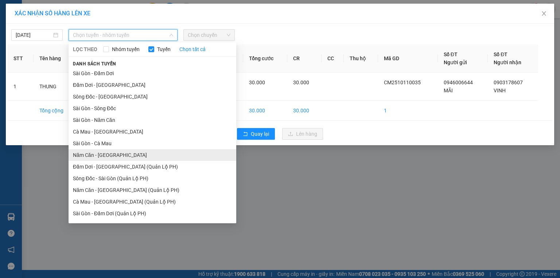
click at [120, 158] on li "Năm Căn - Sài Gòn" at bounding box center [153, 155] width 168 height 12
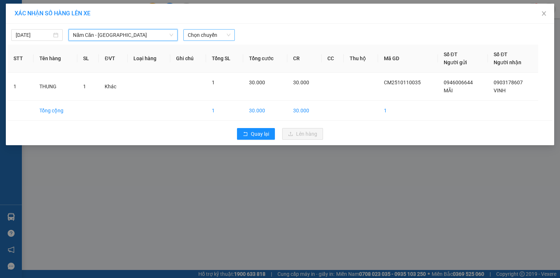
click at [195, 36] on span "Chọn chuyến" at bounding box center [209, 35] width 43 height 11
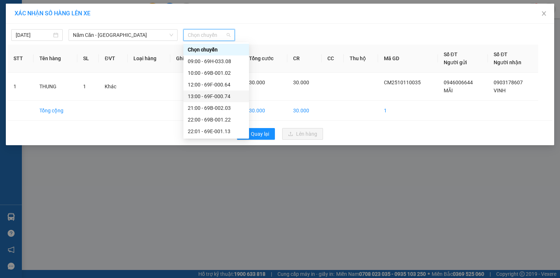
click at [210, 96] on div "13:00 - 69F-000.74" at bounding box center [216, 96] width 57 height 8
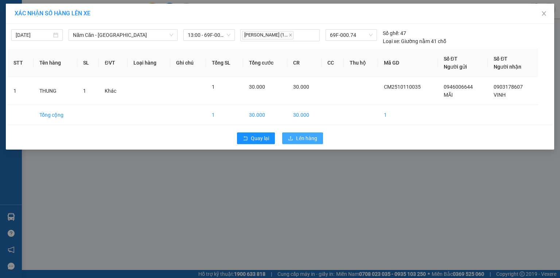
click at [302, 142] on button "Lên hàng" at bounding box center [302, 138] width 41 height 12
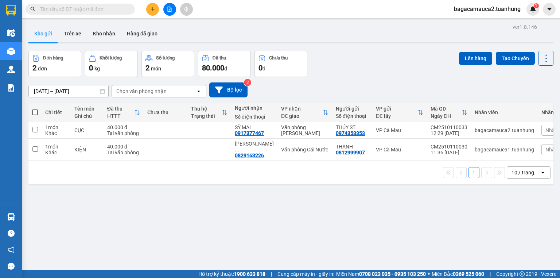
click at [106, 12] on input "text" at bounding box center [83, 9] width 86 height 8
click at [152, 9] on icon "plus" at bounding box center [152, 9] width 5 height 5
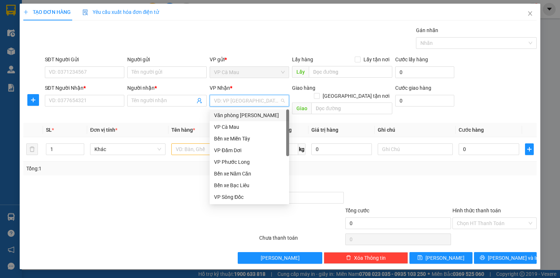
click at [262, 103] on input "search" at bounding box center [247, 100] width 66 height 11
click at [262, 112] on div "Văn [PERSON_NAME] [PERSON_NAME]" at bounding box center [249, 115] width 71 height 8
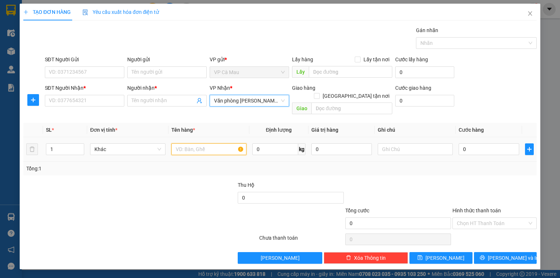
click at [188, 144] on input "text" at bounding box center [208, 149] width 75 height 12
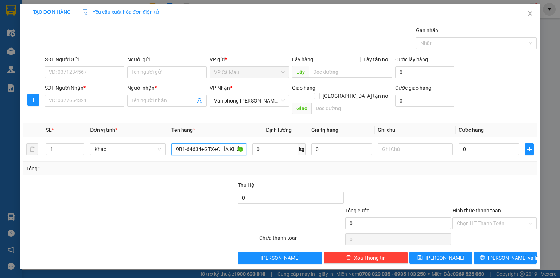
scroll to position [0, 32]
type input "1 XE MÁY BS 69B1-64634+GTX+CHÌA KHÓA"
click at [73, 67] on input "SĐT Người Gửi" at bounding box center [84, 72] width 79 height 12
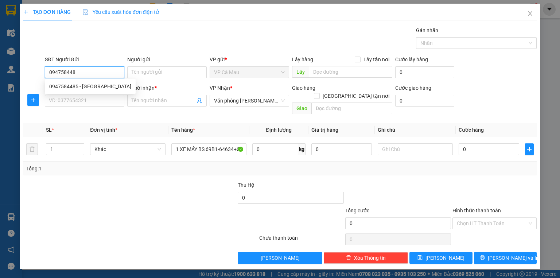
type input "0947584485"
click at [81, 86] on div "0947584485 - NGUYỄN TRUNG THÀNH" at bounding box center [90, 86] width 82 height 8
type input "NGUYỄN TRUNG THÀNH"
type input "0947584485"
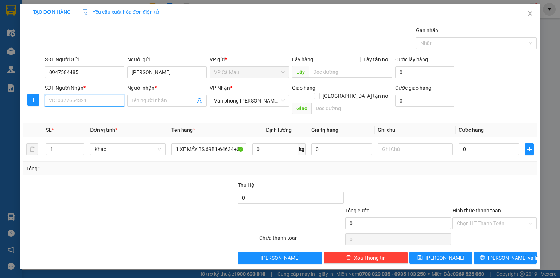
click at [84, 100] on input "SĐT Người Nhận *" at bounding box center [84, 101] width 79 height 12
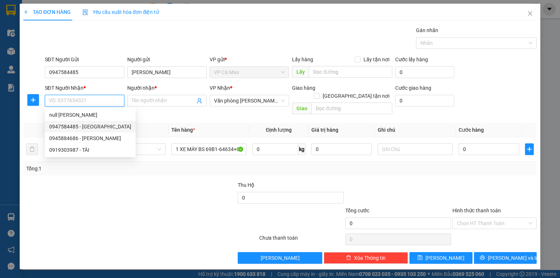
click at [96, 125] on div "0947584485 - NGUYỄN TRUNG THÀNH" at bounding box center [90, 126] width 82 height 8
type input "0947584485"
type input "NGUYỄN TRUNG THÀNH"
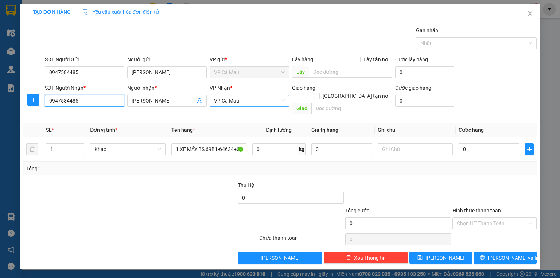
click at [241, 102] on span "VP Cà Mau" at bounding box center [249, 100] width 71 height 11
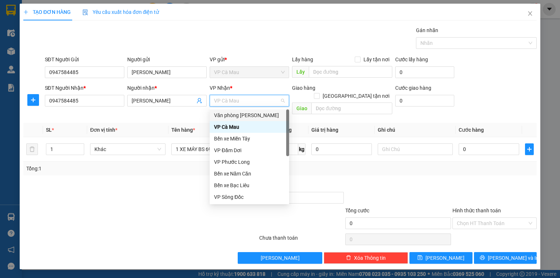
click at [240, 119] on div "Văn [PERSON_NAME] [PERSON_NAME]" at bounding box center [249, 115] width 79 height 12
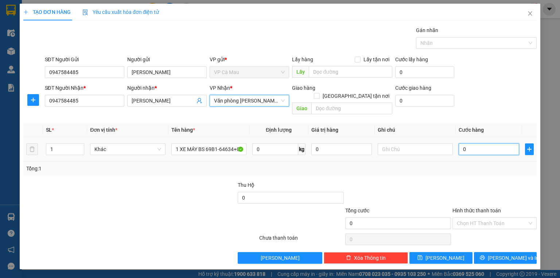
click at [478, 143] on input "0" at bounding box center [489, 149] width 61 height 12
click at [484, 143] on input "0" at bounding box center [489, 149] width 61 height 12
type input "03"
type input "3"
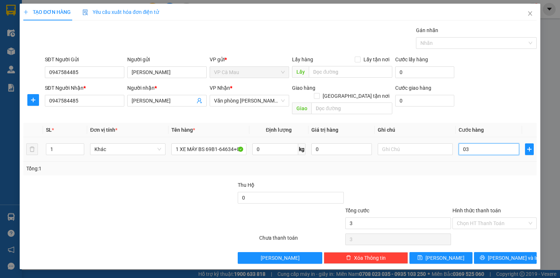
type input "035"
type input "35"
type input "0.350"
type input "350"
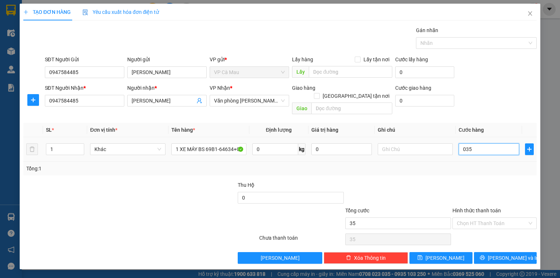
type input "350"
type input "350.000"
click at [472, 191] on div at bounding box center [495, 194] width 86 height 26
click at [495, 218] on input "Hình thức thanh toán" at bounding box center [492, 223] width 70 height 11
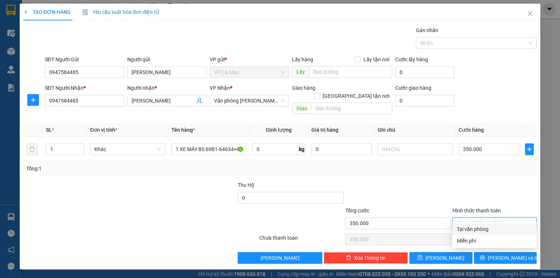
click at [494, 228] on div "Tại văn phòng" at bounding box center [494, 229] width 75 height 8
type input "0"
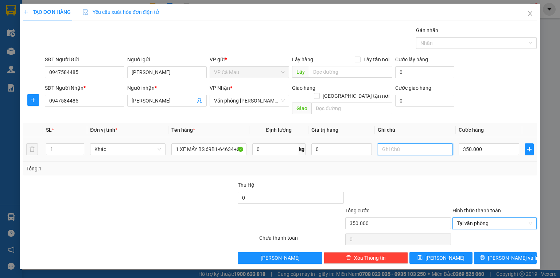
click at [426, 143] on input "text" at bounding box center [415, 149] width 75 height 12
click at [402, 143] on input "text" at bounding box center [415, 149] width 75 height 12
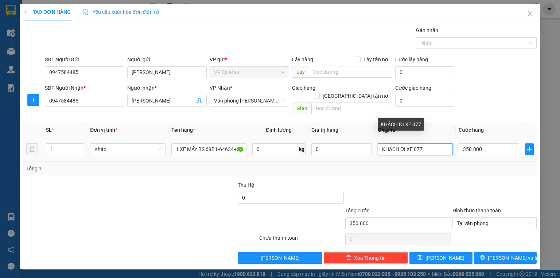
click at [412, 143] on input "KHÁCH ĐI XE 077" at bounding box center [415, 149] width 75 height 12
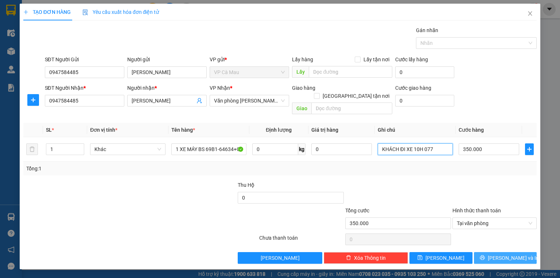
type input "KHÁCH ĐI XE 10H 077"
click at [503, 254] on span "[PERSON_NAME] và In" at bounding box center [513, 258] width 51 height 8
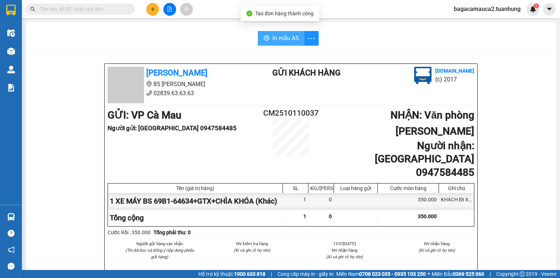
click at [293, 35] on span "In mẫu A5" at bounding box center [285, 38] width 26 height 9
click at [58, 12] on input "text" at bounding box center [83, 9] width 86 height 8
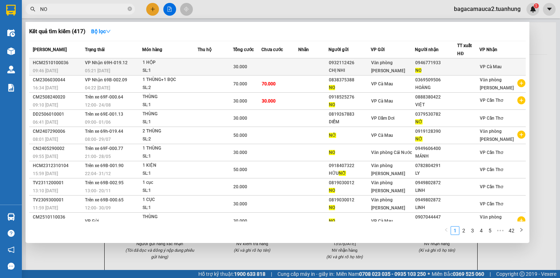
type input "NO"
click at [261, 63] on div "30.000" at bounding box center [247, 67] width 28 height 8
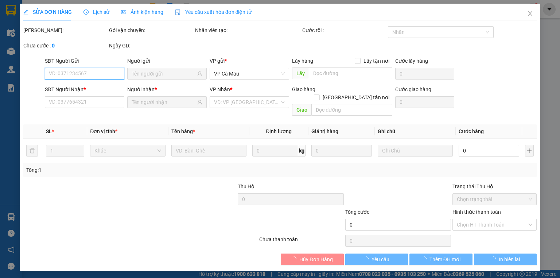
type input "0932112426"
type input "CHỊ NHI"
type input "0946771933"
type input "NO"
type input "30.000"
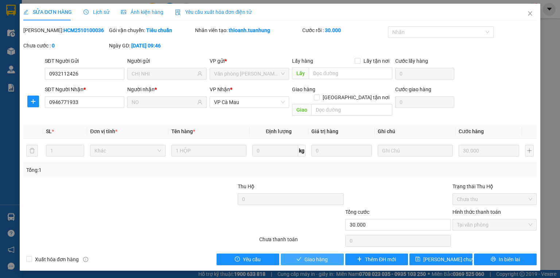
click at [332, 253] on button "Giao hàng" at bounding box center [312, 259] width 63 height 12
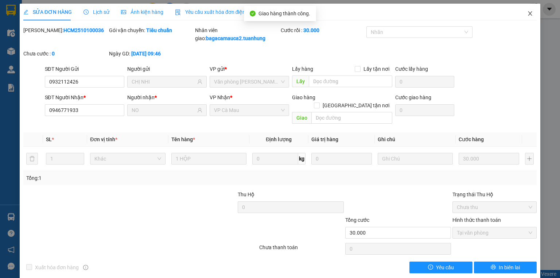
drag, startPoint x: 530, startPoint y: 13, endPoint x: 491, endPoint y: 17, distance: 38.5
click at [529, 13] on span "Close" at bounding box center [530, 14] width 20 height 20
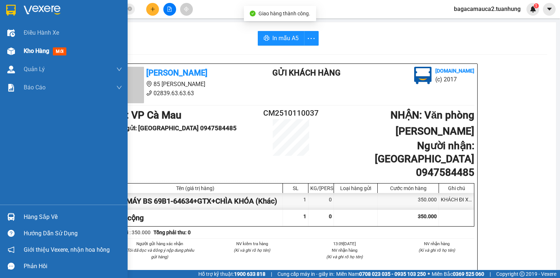
click at [18, 52] on div "Kho hàng mới" at bounding box center [64, 51] width 128 height 18
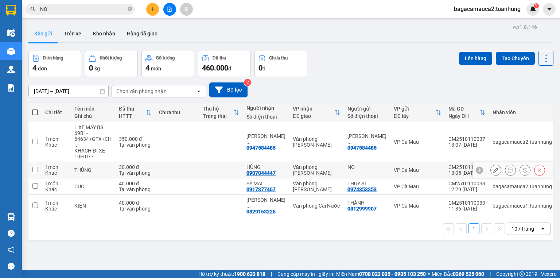
click at [143, 171] on div "Tại văn phòng" at bounding box center [135, 173] width 33 height 6
checkbox input "true"
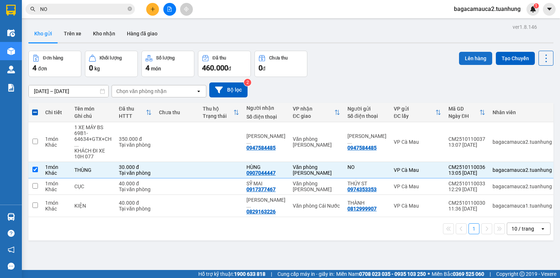
click at [460, 56] on button "Lên hàng" at bounding box center [475, 58] width 33 height 13
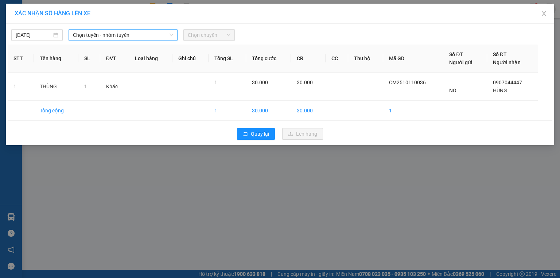
click at [86, 31] on span "Chọn tuyến - nhóm tuyến" at bounding box center [123, 35] width 100 height 11
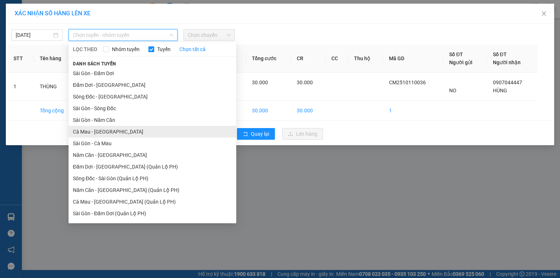
click at [95, 134] on li "Cà Mau - Sài Gòn" at bounding box center [153, 132] width 168 height 12
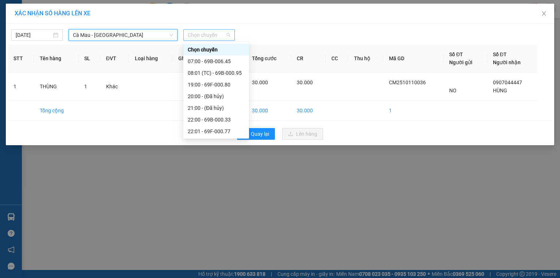
click at [222, 32] on span "Chọn chuyến" at bounding box center [209, 35] width 43 height 11
click at [215, 82] on div "19:00 - 69F-000.80" at bounding box center [216, 85] width 57 height 8
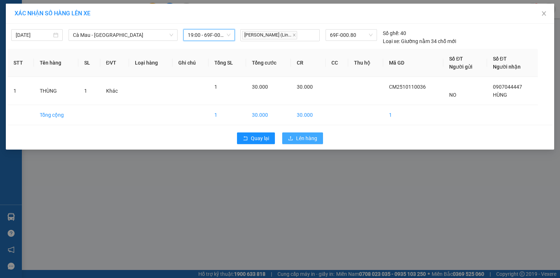
click at [311, 140] on span "Lên hàng" at bounding box center [306, 138] width 21 height 8
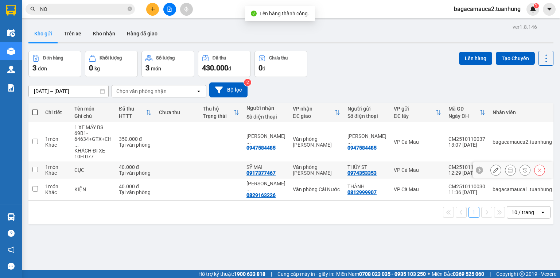
click at [155, 172] on td at bounding box center [177, 170] width 44 height 16
checkbox input "true"
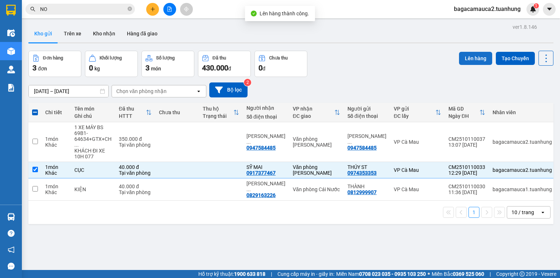
click at [464, 55] on button "Lên hàng" at bounding box center [475, 58] width 33 height 13
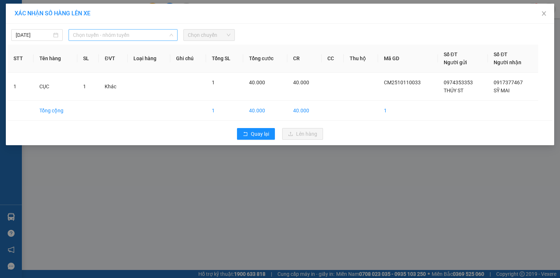
click at [102, 36] on span "Chọn tuyến - nhóm tuyến" at bounding box center [123, 35] width 100 height 11
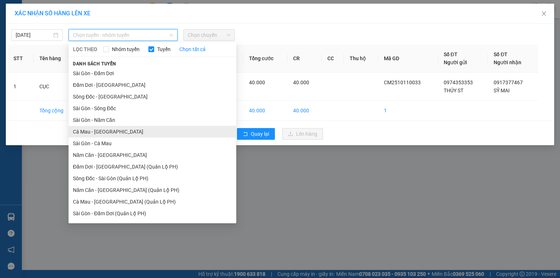
click at [122, 130] on li "Cà Mau - Sài Gòn" at bounding box center [153, 132] width 168 height 12
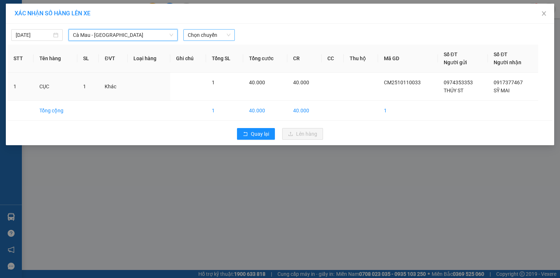
click at [209, 33] on span "Chọn chuyến" at bounding box center [209, 35] width 43 height 11
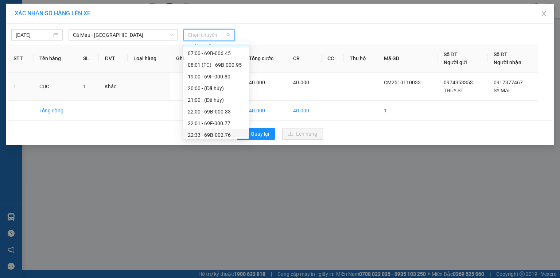
scroll to position [12, 0]
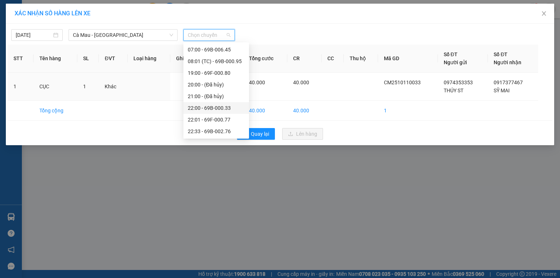
click at [209, 107] on div "22:00 - 69B-000.33" at bounding box center [216, 108] width 57 height 8
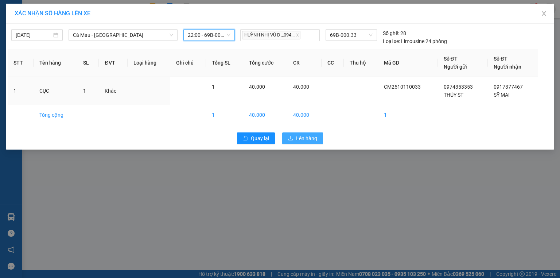
click at [292, 135] on button "Lên hàng" at bounding box center [302, 138] width 41 height 12
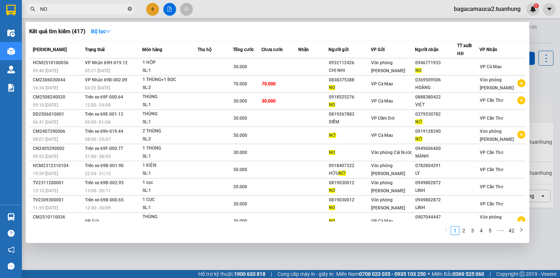
click at [129, 8] on icon "close-circle" at bounding box center [130, 9] width 4 height 4
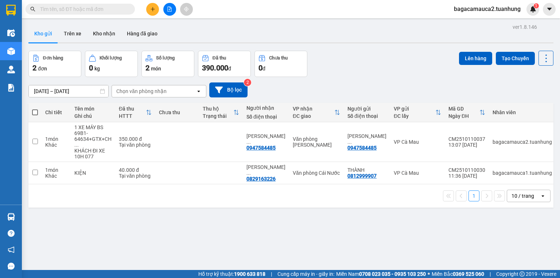
click at [107, 6] on input "text" at bounding box center [83, 9] width 86 height 8
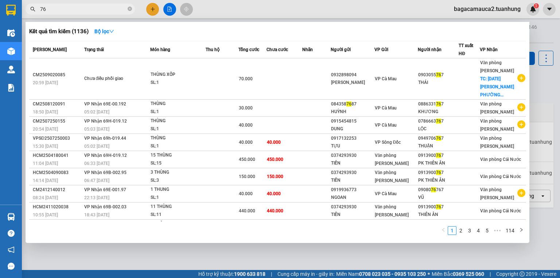
type input "7"
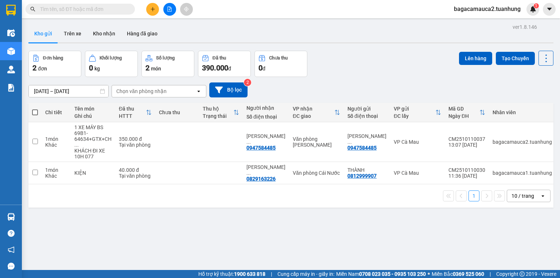
type input "3"
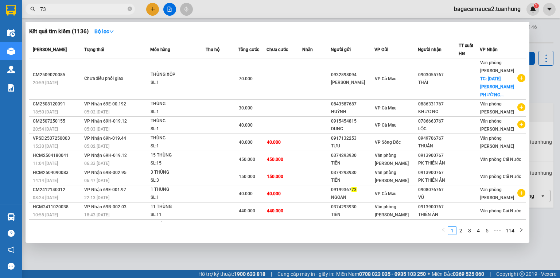
type input "734"
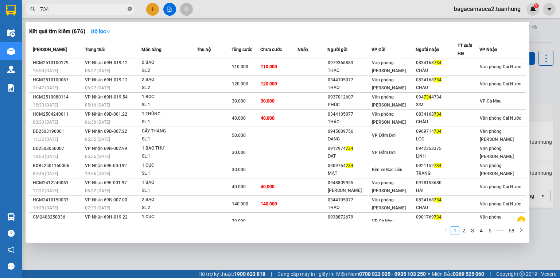
click at [128, 9] on icon "close-circle" at bounding box center [130, 9] width 4 height 4
type input "318"
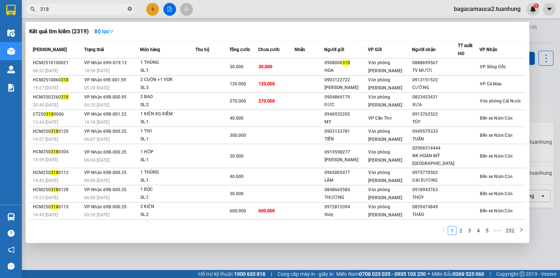
click at [128, 9] on icon "close-circle" at bounding box center [130, 9] width 4 height 4
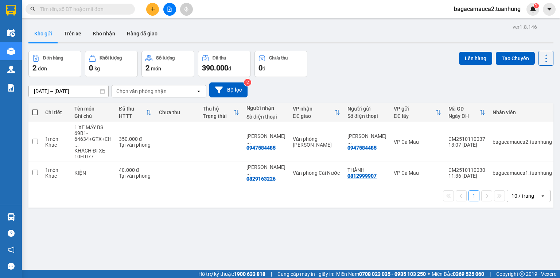
drag, startPoint x: 113, startPoint y: 4, endPoint x: 112, endPoint y: 12, distance: 8.1
click at [113, 4] on span at bounding box center [80, 9] width 109 height 11
click at [112, 12] on input "text" at bounding box center [83, 9] width 86 height 8
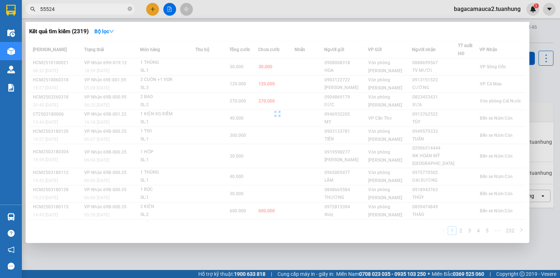
type input "555248"
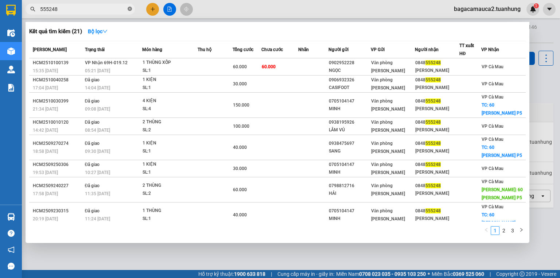
click at [130, 11] on icon "close-circle" at bounding box center [130, 9] width 4 height 4
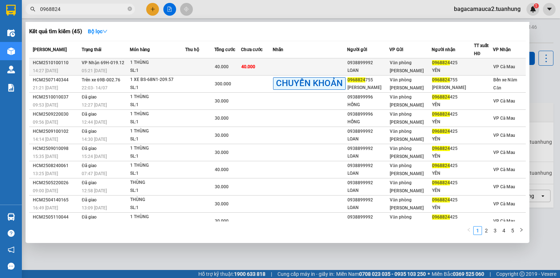
type input "0968824"
click at [222, 69] on span "40.000" at bounding box center [222, 66] width 14 height 5
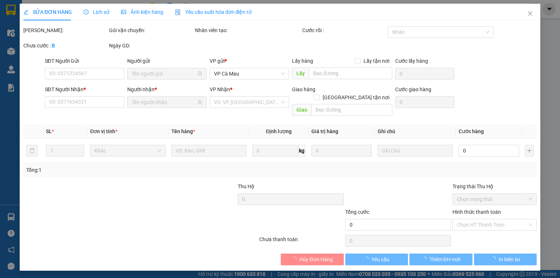
type input "0938899992"
type input "LOAN"
type input "0968824425"
type input "YẾN"
type input "40.000"
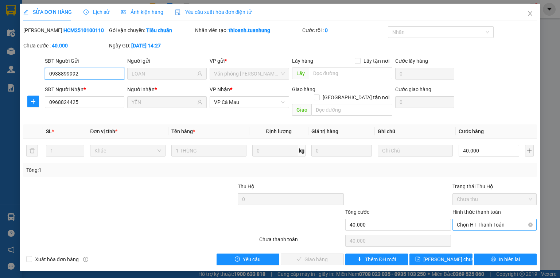
click at [502, 219] on span "Chọn HT Thanh Toán" at bounding box center [494, 224] width 75 height 11
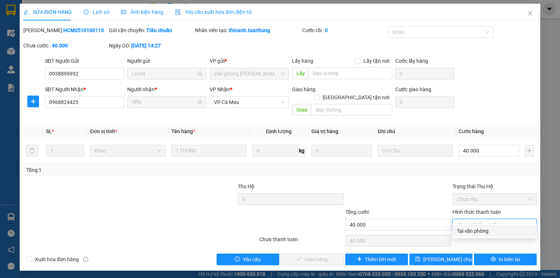
click at [499, 227] on div "Tại văn phòng" at bounding box center [494, 231] width 75 height 8
type input "0"
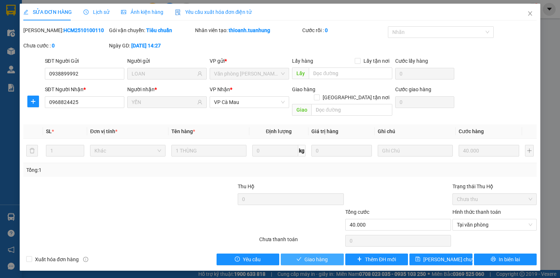
click at [305, 255] on span "Giao hàng" at bounding box center [315, 259] width 23 height 8
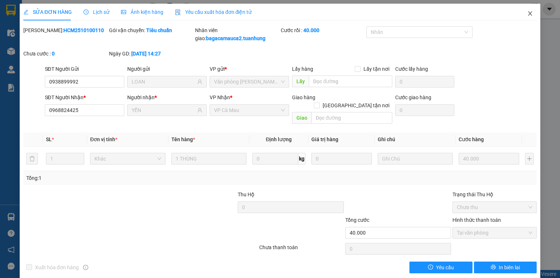
click at [527, 17] on span "Close" at bounding box center [530, 14] width 20 height 20
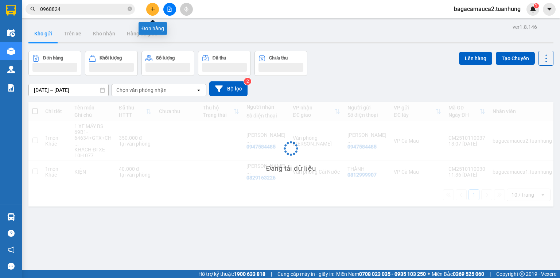
click at [154, 9] on icon "plus" at bounding box center [152, 9] width 5 height 5
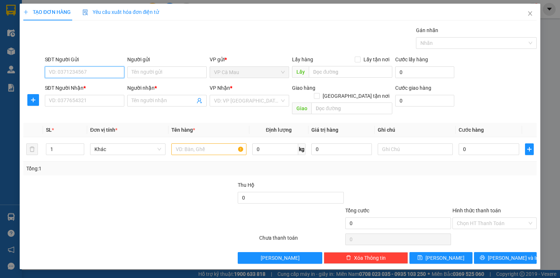
click at [110, 75] on input "SĐT Người Gửi" at bounding box center [84, 72] width 79 height 12
click at [110, 74] on input "SĐT Người Gửi" at bounding box center [84, 72] width 79 height 12
type input "0916825825"
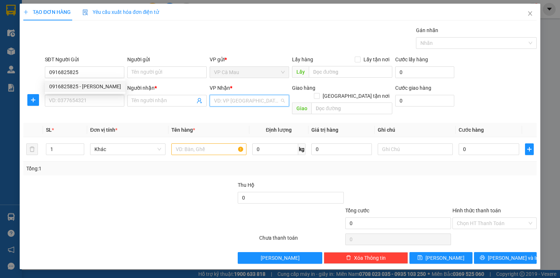
click at [249, 105] on input "search" at bounding box center [247, 100] width 66 height 11
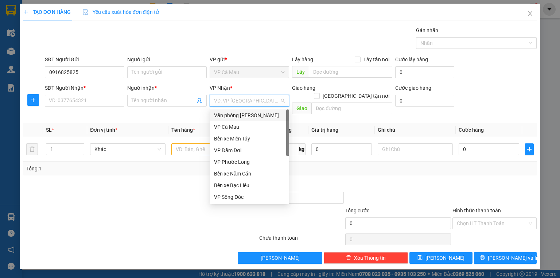
click at [251, 114] on div "Văn [PERSON_NAME] [PERSON_NAME]" at bounding box center [249, 115] width 71 height 8
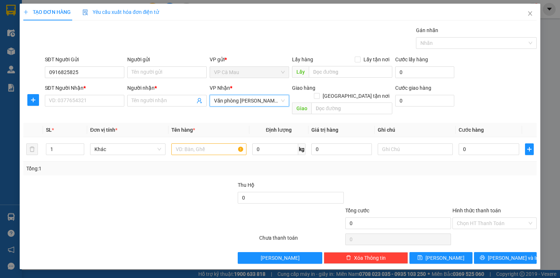
click at [90, 107] on div "SĐT Người Nhận * VD: 0377654321" at bounding box center [84, 97] width 79 height 26
click at [90, 105] on input "SĐT Người Nhận *" at bounding box center [84, 101] width 79 height 12
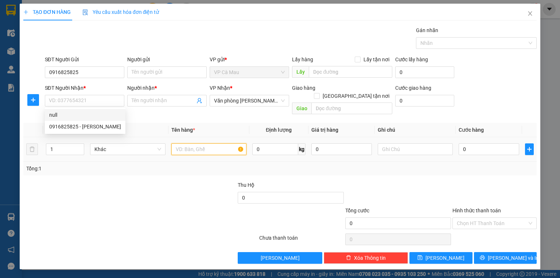
click at [204, 143] on input "text" at bounding box center [208, 149] width 75 height 12
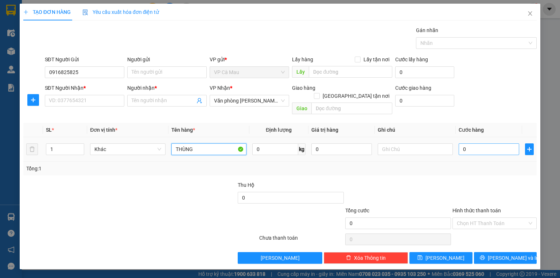
type input "THÙNG"
click at [509, 143] on input "0" at bounding box center [489, 149] width 61 height 12
type input "3"
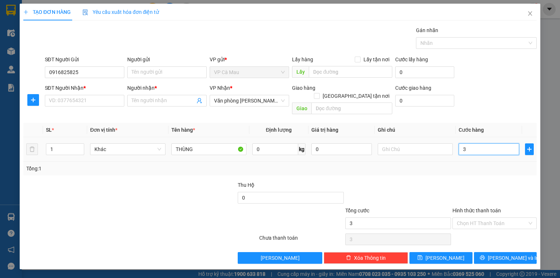
type input "30"
type input "30.000"
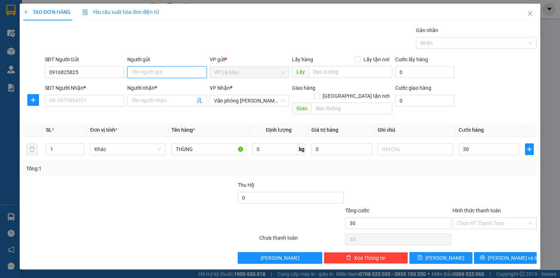
type input "30.000"
click at [160, 75] on input "Người gửi" at bounding box center [166, 72] width 79 height 12
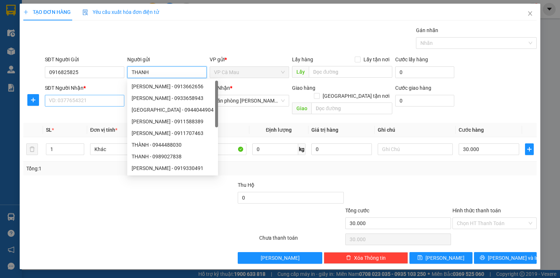
type input "THANH"
click at [104, 102] on input "SĐT Người Nhận *" at bounding box center [84, 101] width 79 height 12
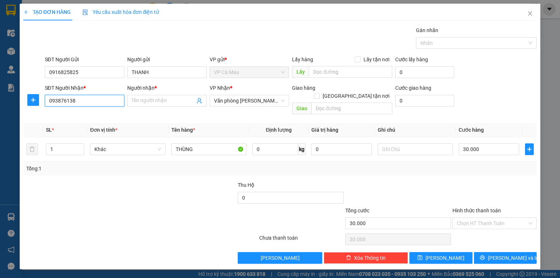
type input "0938761388"
click at [78, 118] on div "0938761388 - NHÀN" at bounding box center [84, 115] width 71 height 8
type input "NHÀN"
type input "0938761388"
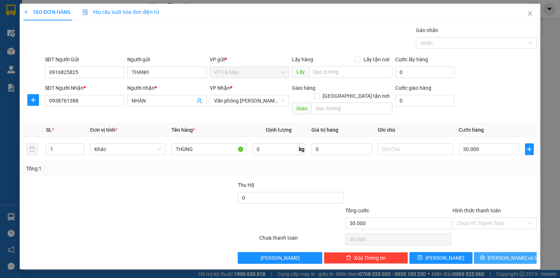
click at [513, 254] on span "[PERSON_NAME] và In" at bounding box center [513, 258] width 51 height 8
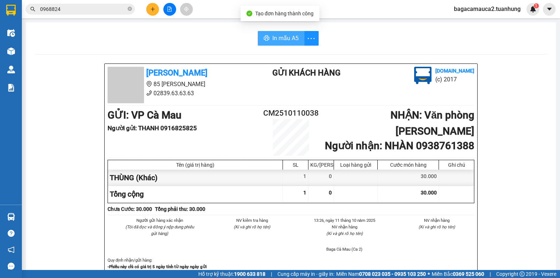
click at [281, 37] on span "In mẫu A5" at bounding box center [285, 38] width 26 height 9
click at [131, 9] on icon "close-circle" at bounding box center [130, 9] width 4 height 4
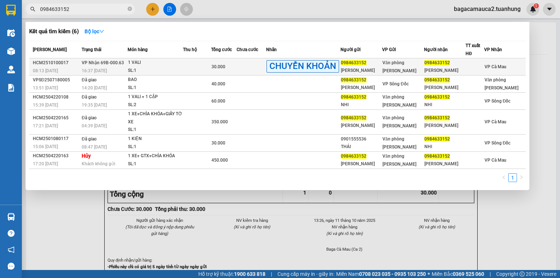
type input "0984633152"
click at [181, 67] on div "SL: 1" at bounding box center [155, 71] width 55 height 8
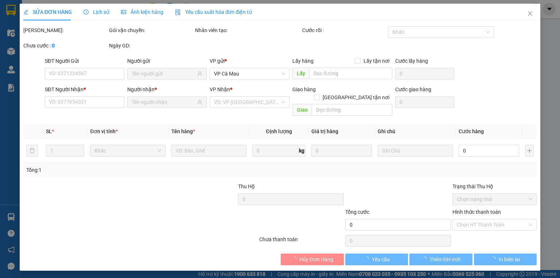
type input "0984633152"
type input "HUỲNH HIẾU NHI"
type input "0984633152"
type input "HUỲNH HIẾU NHI"
type input "30.000"
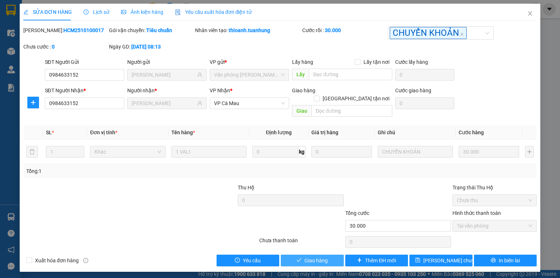
click at [338, 254] on button "Giao hàng" at bounding box center [312, 260] width 63 height 12
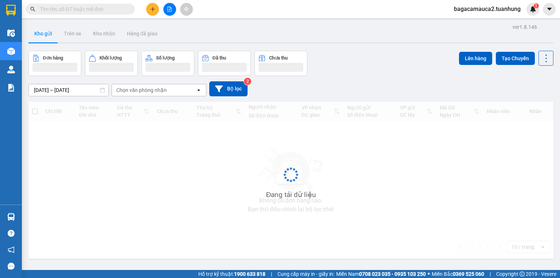
click at [96, 10] on input "text" at bounding box center [83, 9] width 86 height 8
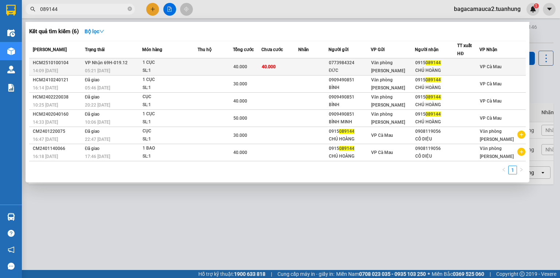
type input "089144"
click at [185, 64] on div "1 CỤC" at bounding box center [170, 63] width 55 height 8
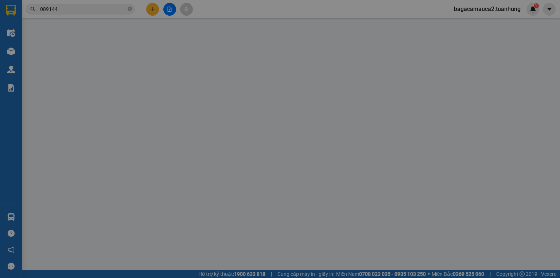
type input "0773984324"
type input "ĐỨC"
type input "0915089144"
type input "CHÚ HOÀNG"
type input "40.000"
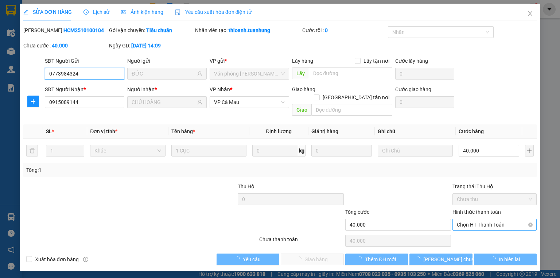
click at [472, 219] on span "Chọn HT Thanh Toán" at bounding box center [494, 224] width 75 height 11
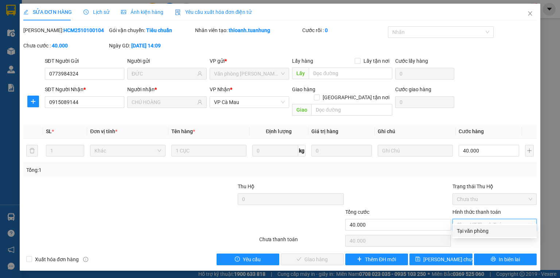
click at [469, 231] on div "Tại văn phòng" at bounding box center [494, 231] width 75 height 8
type input "0"
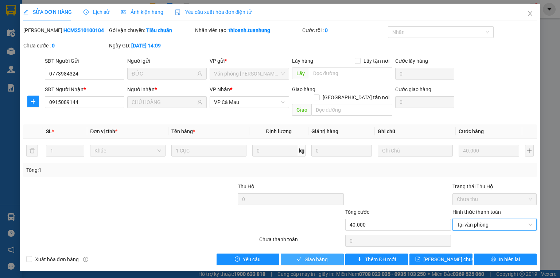
click at [327, 255] on span "Giao hàng" at bounding box center [315, 259] width 23 height 8
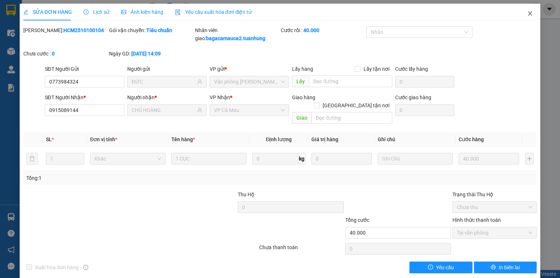
click at [528, 17] on span "Close" at bounding box center [530, 14] width 20 height 20
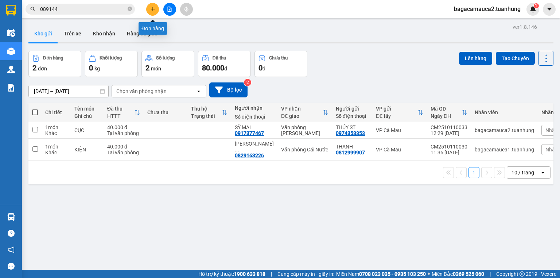
click at [152, 7] on icon "plus" at bounding box center [152, 9] width 0 height 4
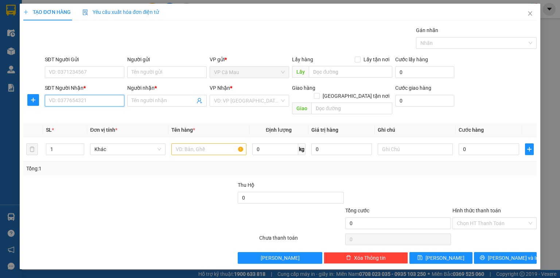
click at [110, 98] on input "SĐT Người Nhận *" at bounding box center [84, 101] width 79 height 12
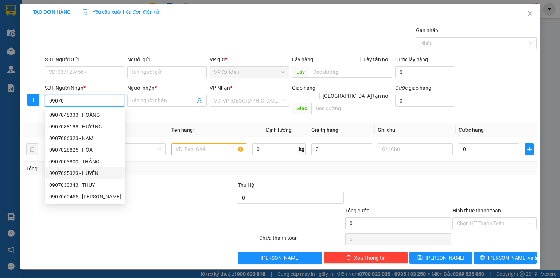
scroll to position [12, 0]
click at [93, 195] on div "0907044447 - HÙNG" at bounding box center [85, 196] width 72 height 8
type input "0907044447"
type input "HÙNG"
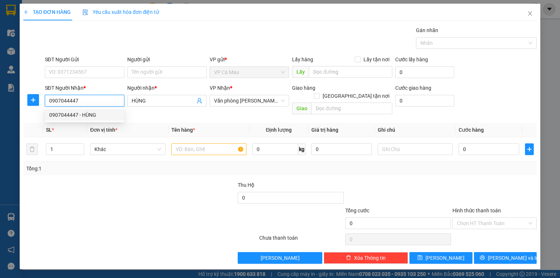
scroll to position [0, 0]
type input "0907044447"
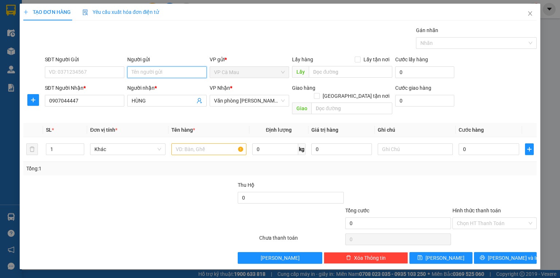
click at [150, 71] on input "Người gửi" at bounding box center [166, 72] width 79 height 12
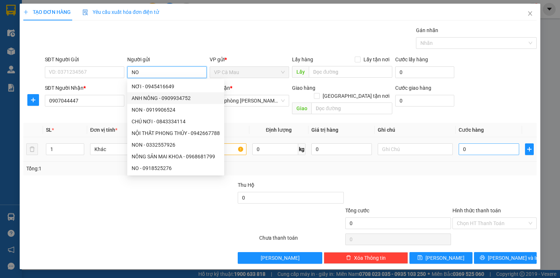
type input "NO"
drag, startPoint x: 495, startPoint y: 141, endPoint x: 489, endPoint y: 144, distance: 7.0
click at [495, 143] on input "0" at bounding box center [489, 149] width 61 height 12
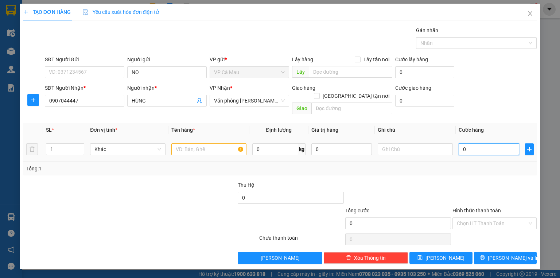
type input "3"
type input "30"
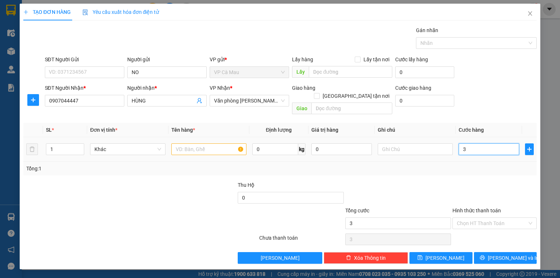
type input "30"
type input "30.000"
click at [204, 143] on input "text" at bounding box center [208, 149] width 75 height 12
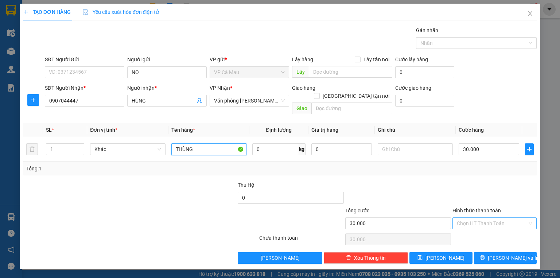
type input "THÙNG"
click at [491, 218] on input "Hình thức thanh toán" at bounding box center [492, 223] width 70 height 11
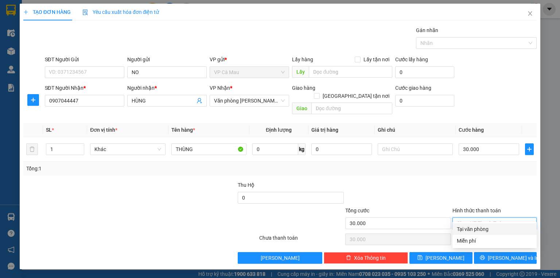
click at [491, 230] on div "Tại văn phòng" at bounding box center [494, 229] width 75 height 8
type input "0"
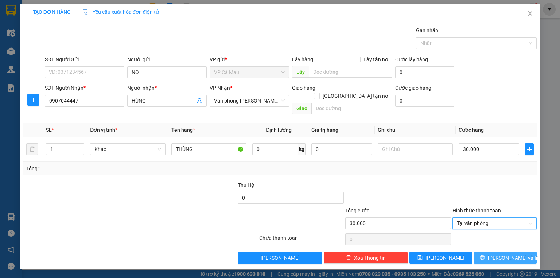
click at [495, 252] on button "[PERSON_NAME] và In" at bounding box center [505, 258] width 63 height 12
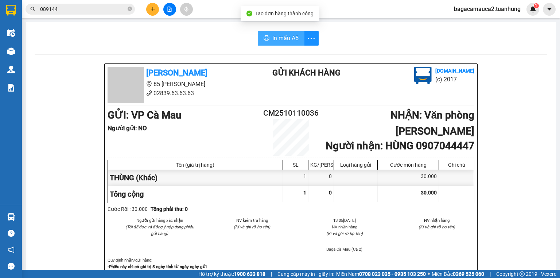
click at [276, 32] on button "In mẫu A5" at bounding box center [281, 38] width 47 height 15
